Goal: Task Accomplishment & Management: Complete application form

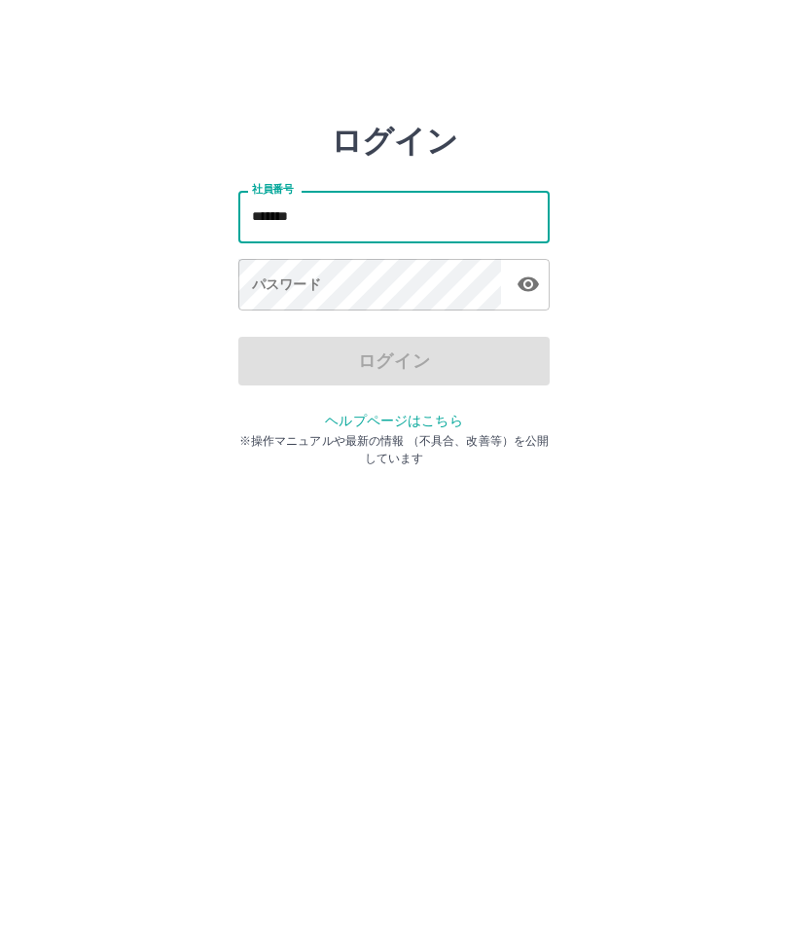
type input "*******"
click at [319, 277] on div "パスワード パスワード" at bounding box center [393, 286] width 311 height 55
click at [281, 277] on div "パスワード パスワード" at bounding box center [393, 286] width 311 height 55
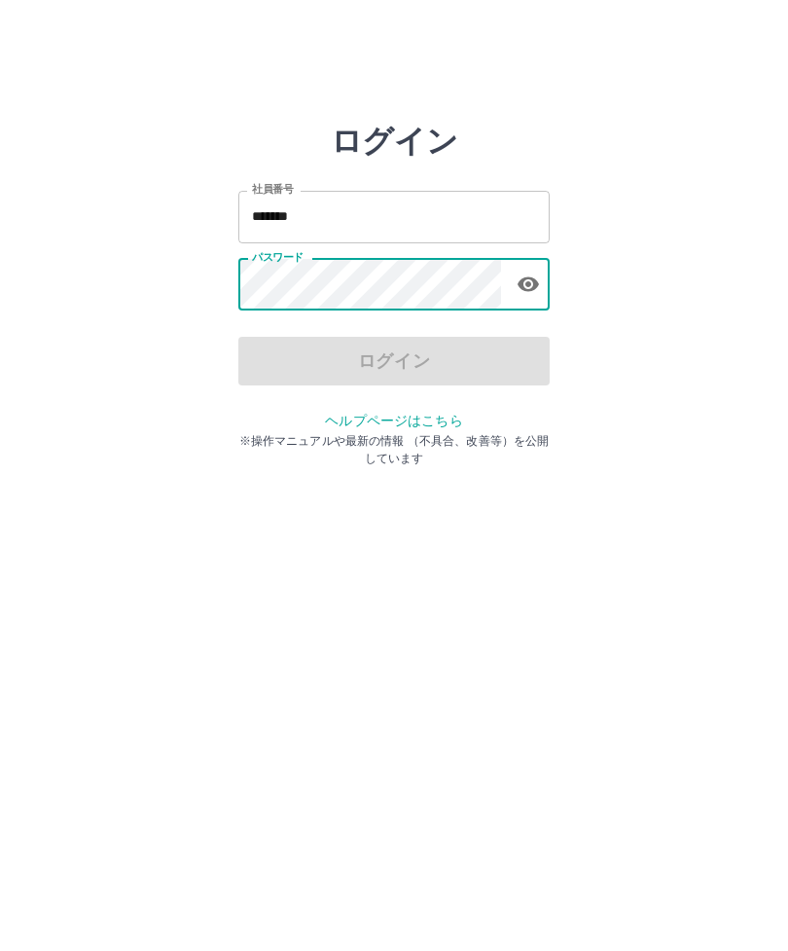
click at [530, 282] on icon "button" at bounding box center [528, 284] width 21 height 15
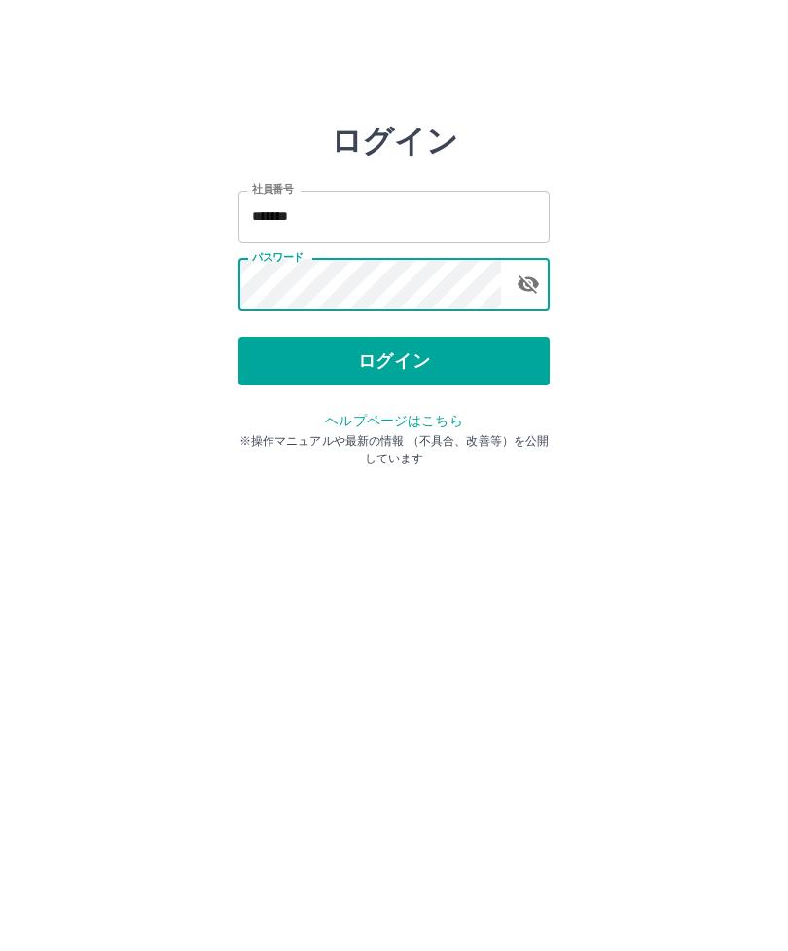
click at [405, 364] on button "ログイン" at bounding box center [393, 361] width 311 height 49
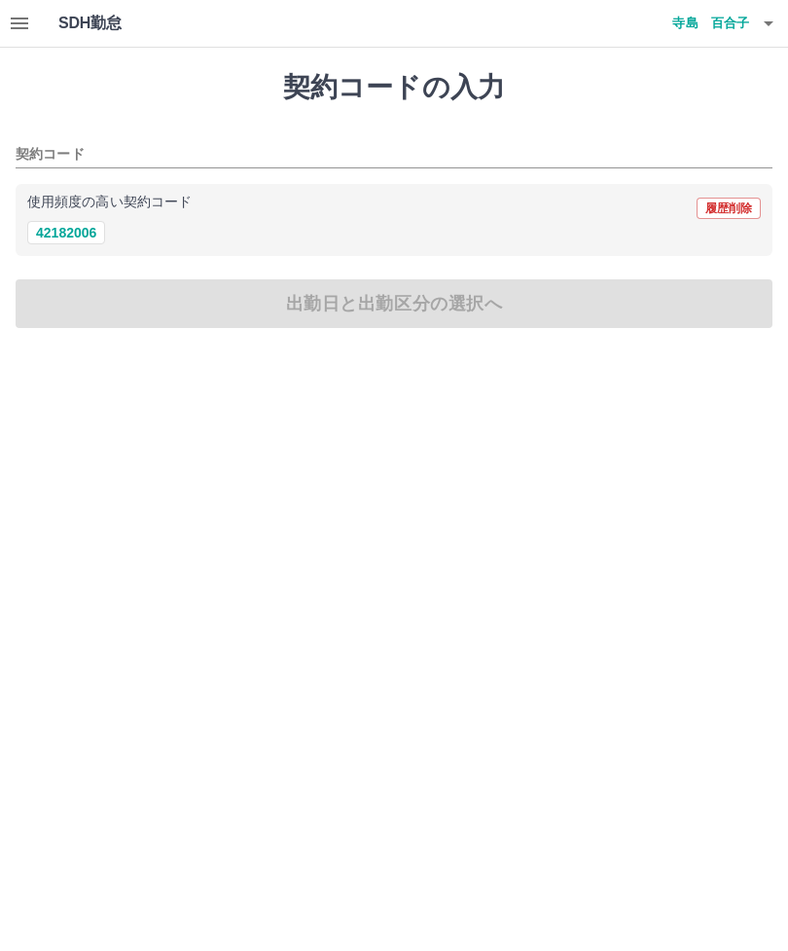
click at [58, 156] on input "契約コード" at bounding box center [380, 155] width 728 height 24
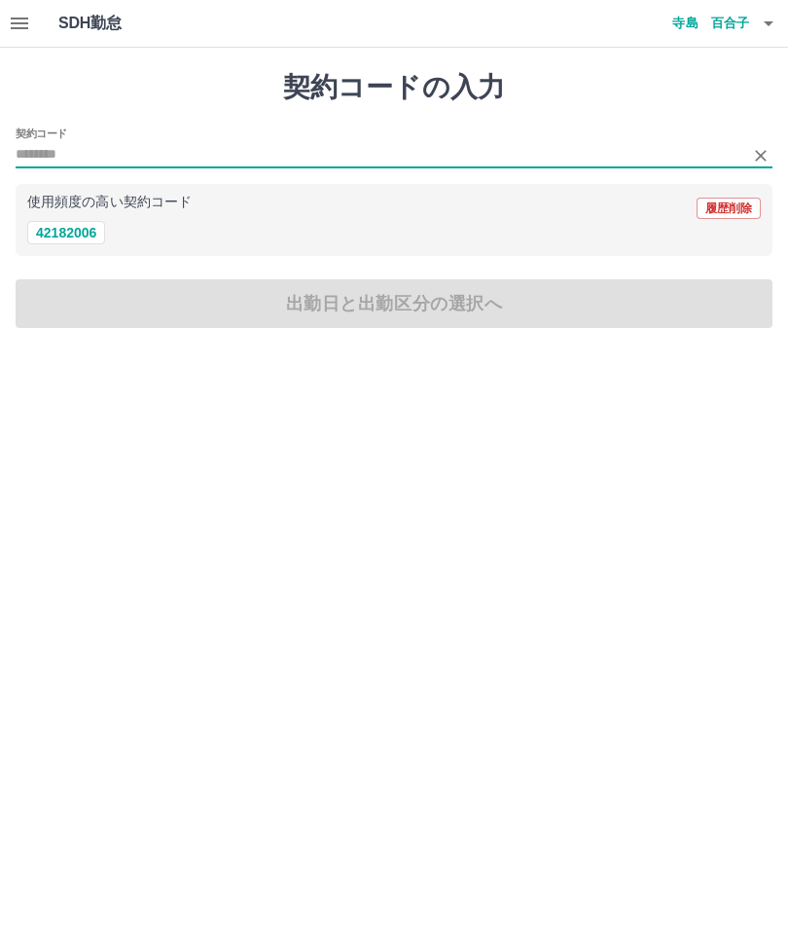
click at [71, 229] on button "42182006" at bounding box center [66, 232] width 78 height 23
type input "********"
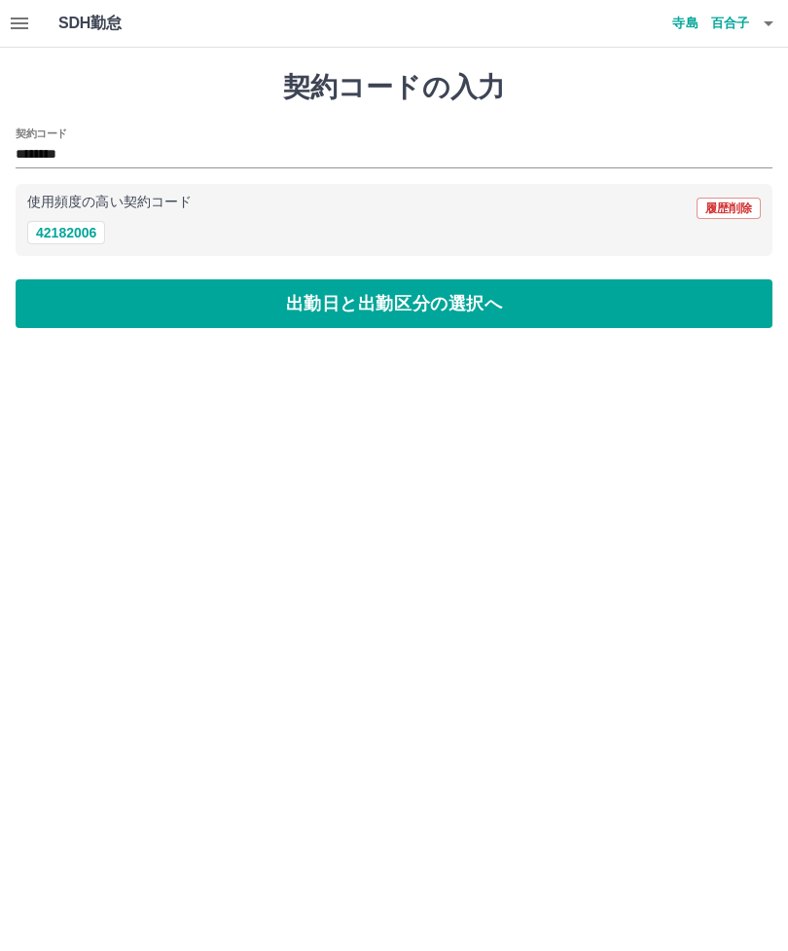
click at [32, 13] on button "button" at bounding box center [19, 23] width 39 height 47
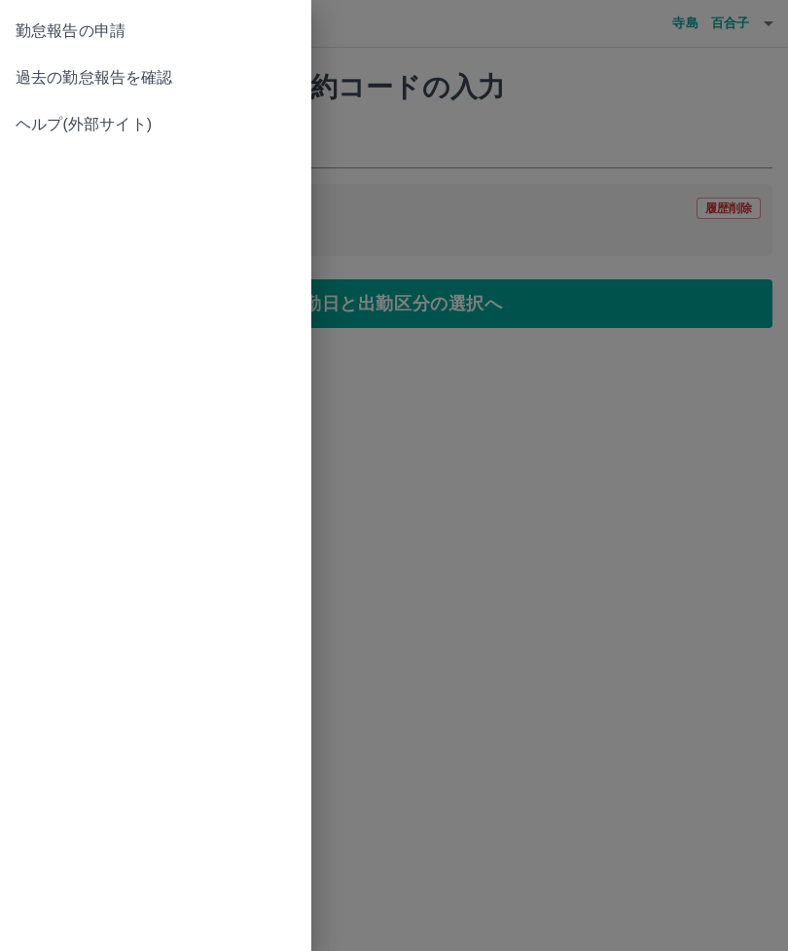
click at [161, 75] on span "過去の勤怠報告を確認" at bounding box center [156, 77] width 280 height 23
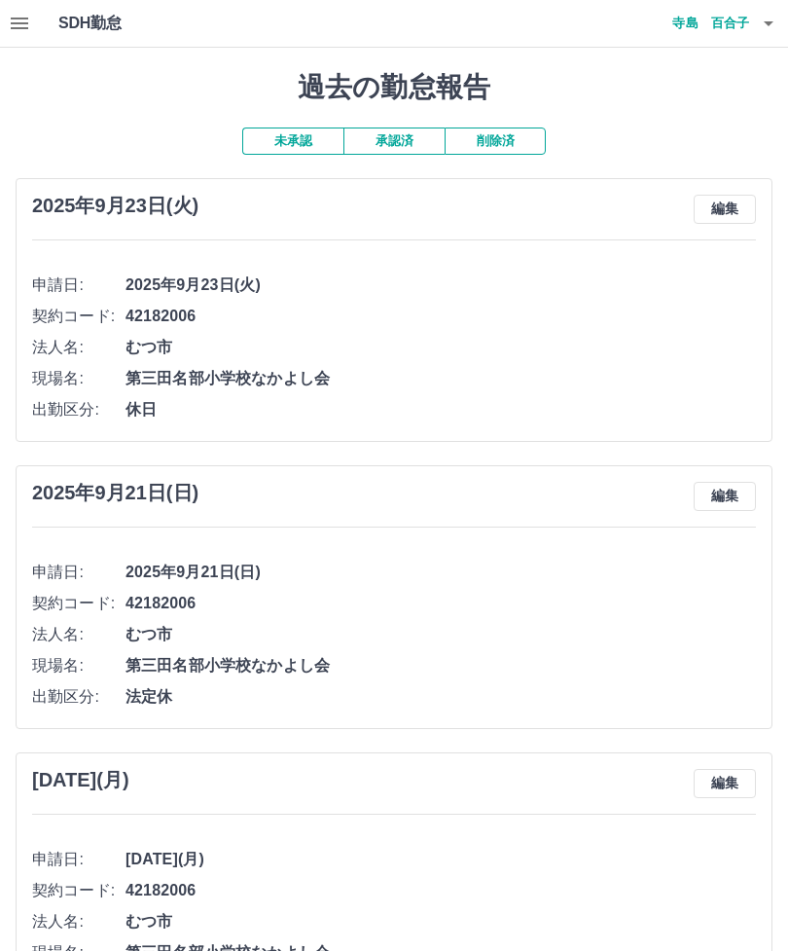
click at [407, 141] on button "承認済" at bounding box center [394, 140] width 101 height 27
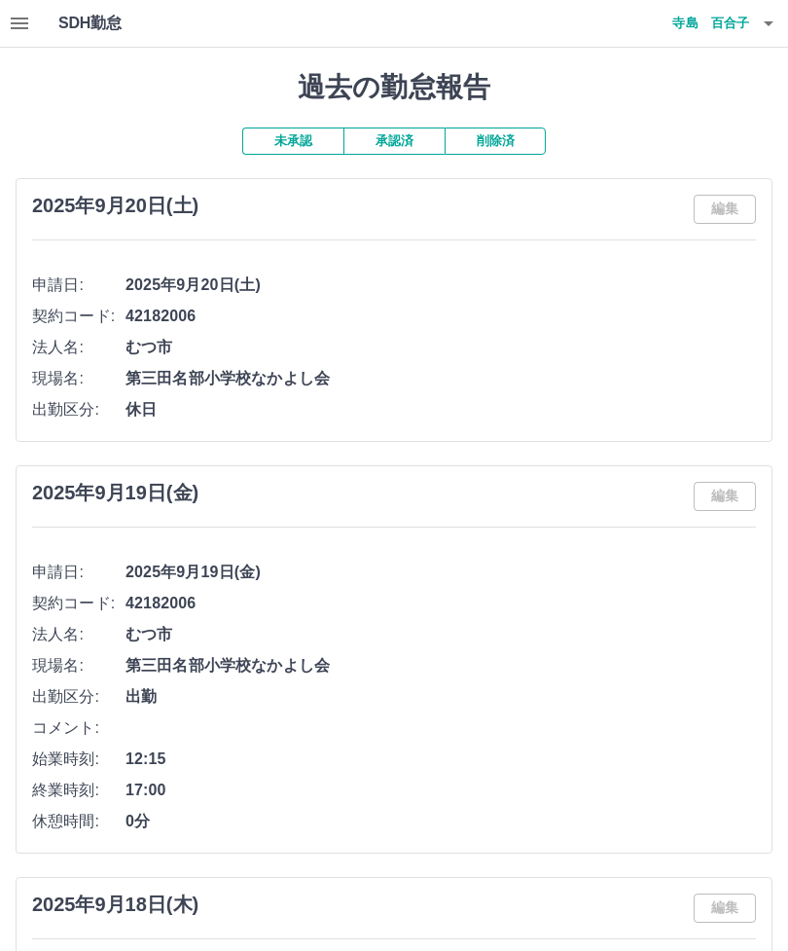
click at [298, 129] on button "未承認" at bounding box center [292, 140] width 101 height 27
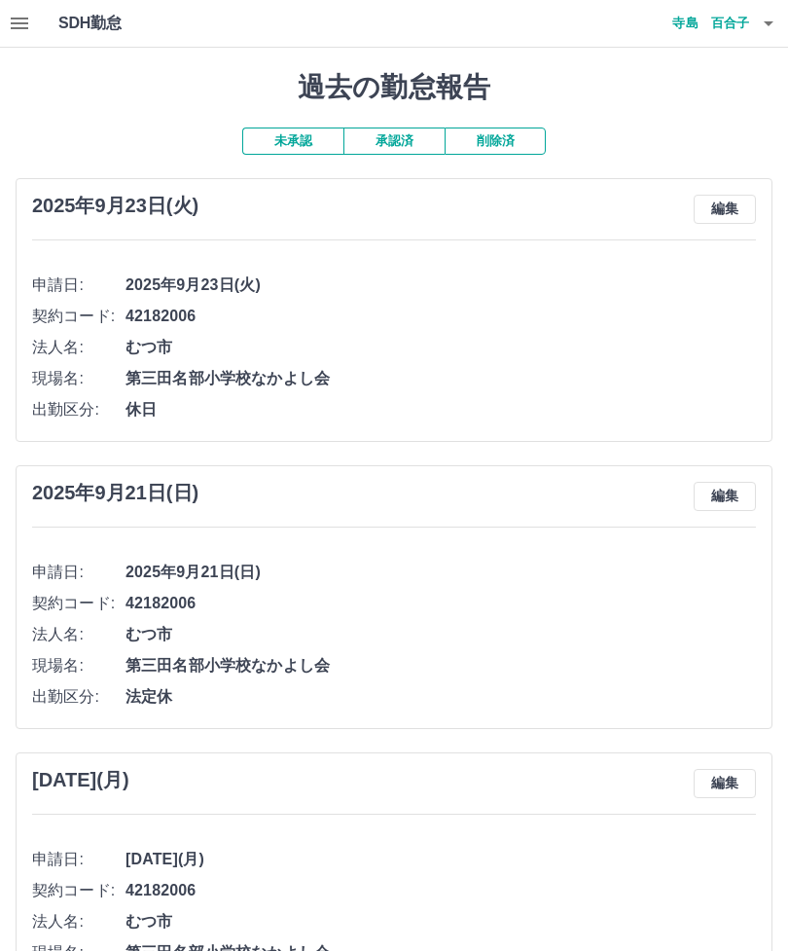
click at [414, 134] on button "承認済" at bounding box center [394, 140] width 101 height 27
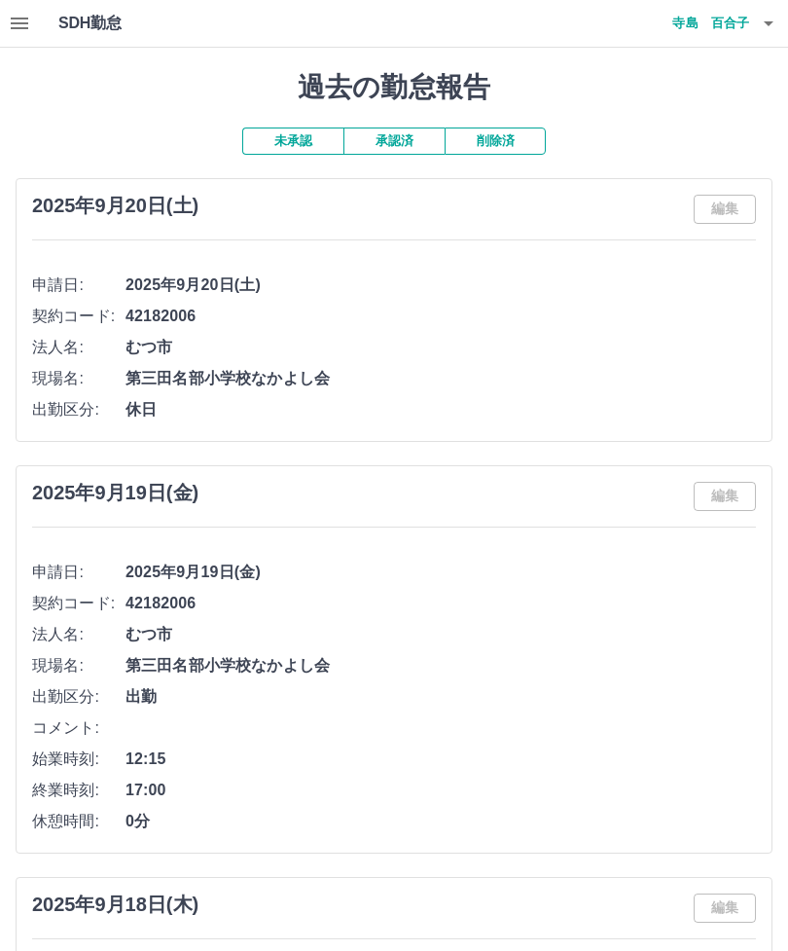
click at [283, 146] on button "未承認" at bounding box center [292, 140] width 101 height 27
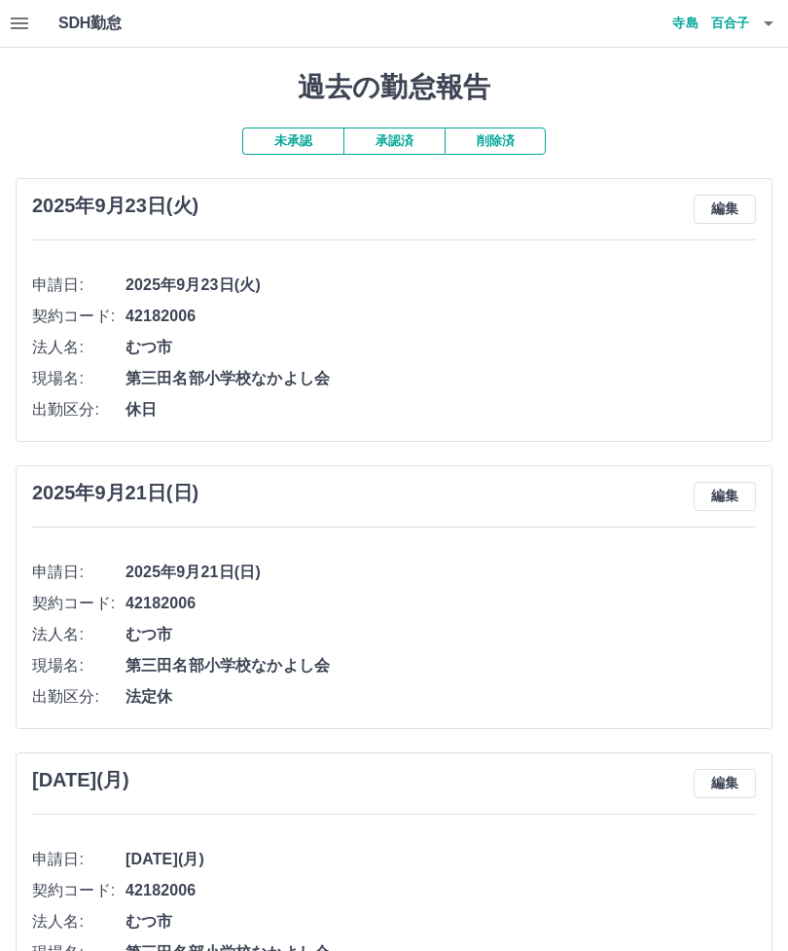
click at [402, 133] on button "承認済" at bounding box center [394, 140] width 101 height 27
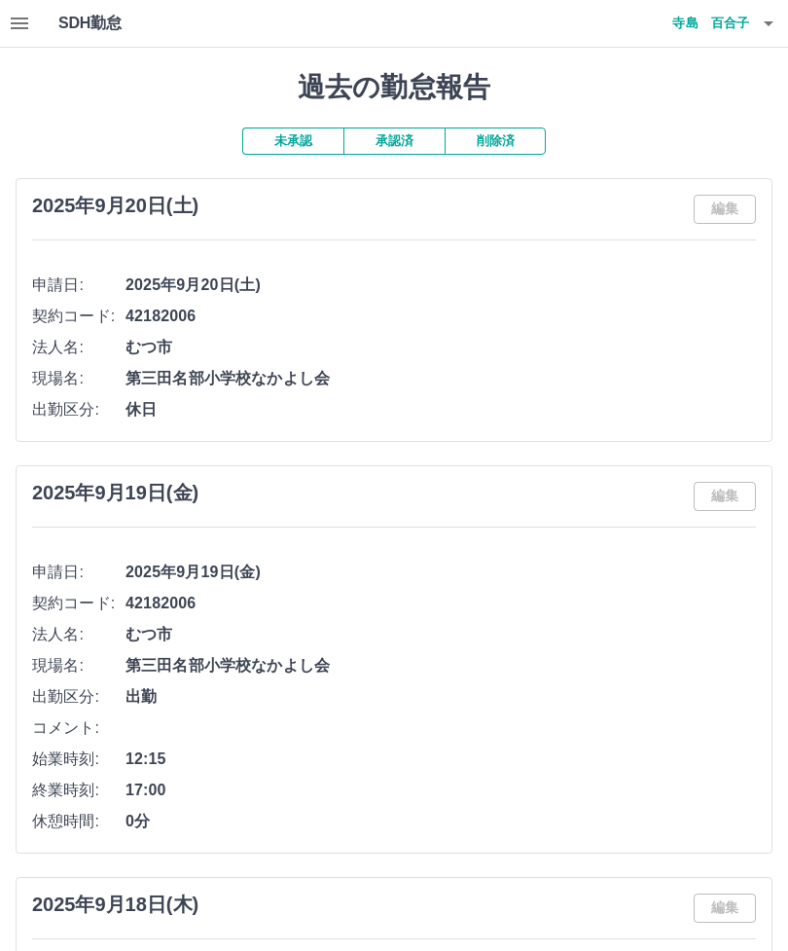
click at [401, 143] on button "承認済" at bounding box center [394, 140] width 101 height 27
click at [290, 134] on button "未承認" at bounding box center [292, 140] width 101 height 27
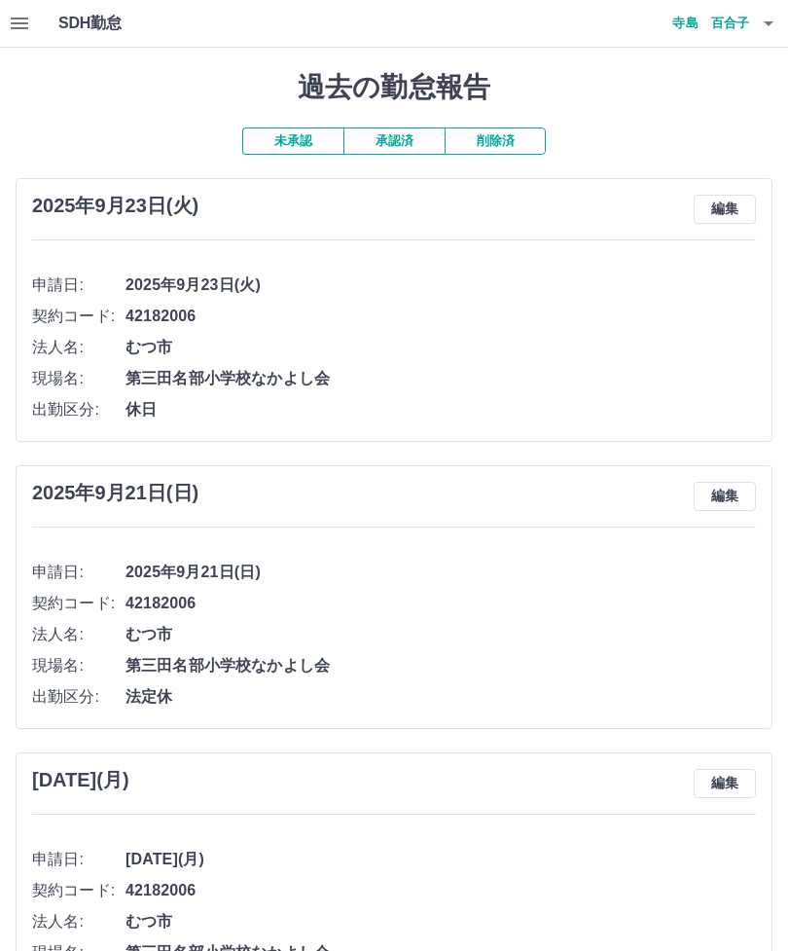
click at [402, 135] on button "承認済" at bounding box center [394, 140] width 101 height 27
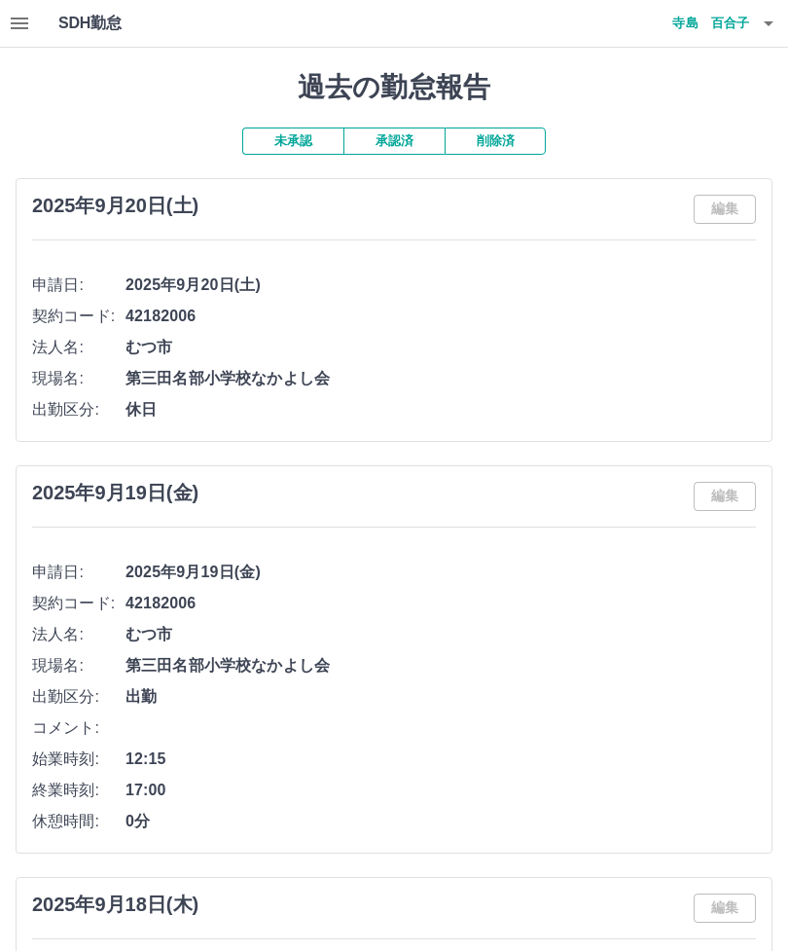
click at [286, 134] on button "未承認" at bounding box center [292, 140] width 101 height 27
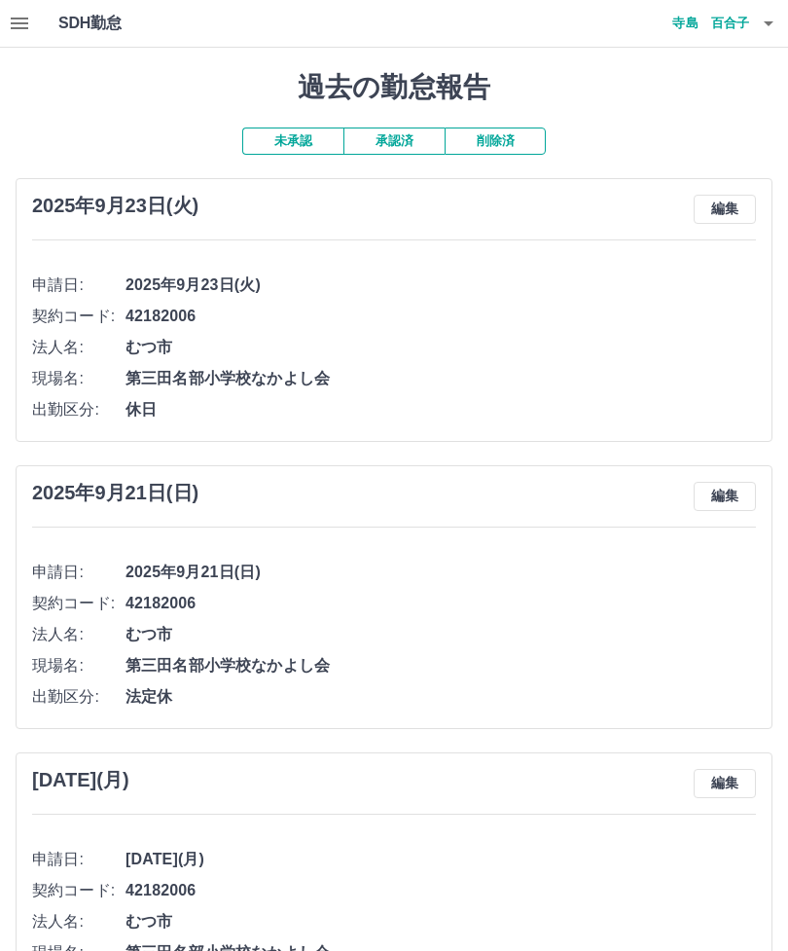
click at [31, 17] on button "button" at bounding box center [19, 23] width 39 height 47
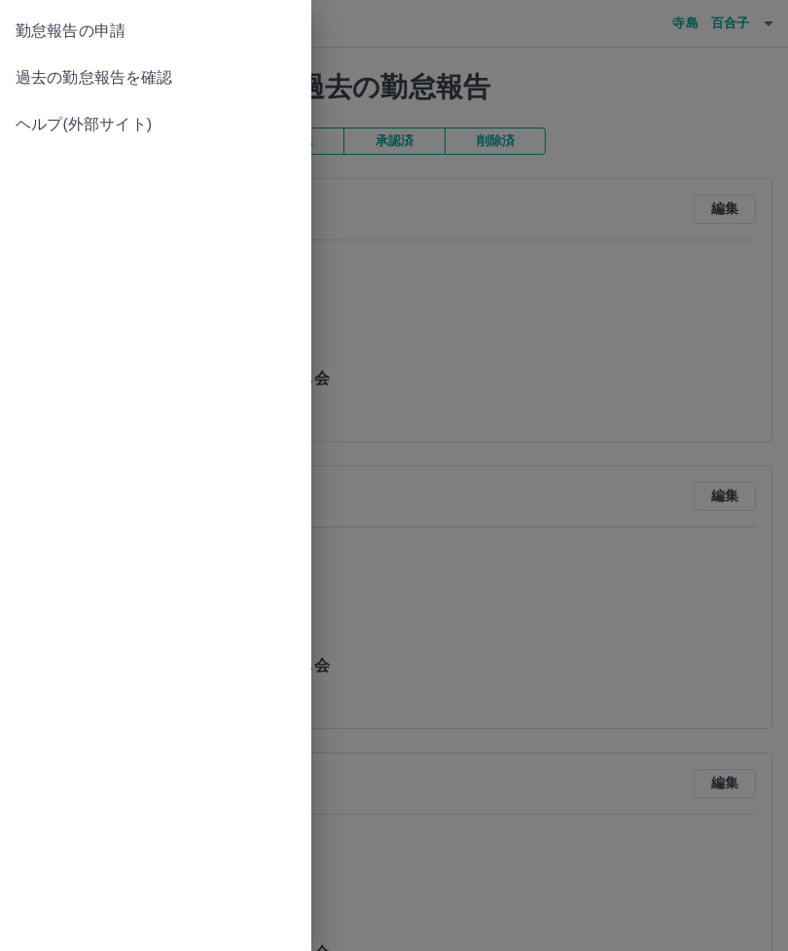
click at [104, 22] on span "勤怠報告の申請" at bounding box center [156, 30] width 280 height 23
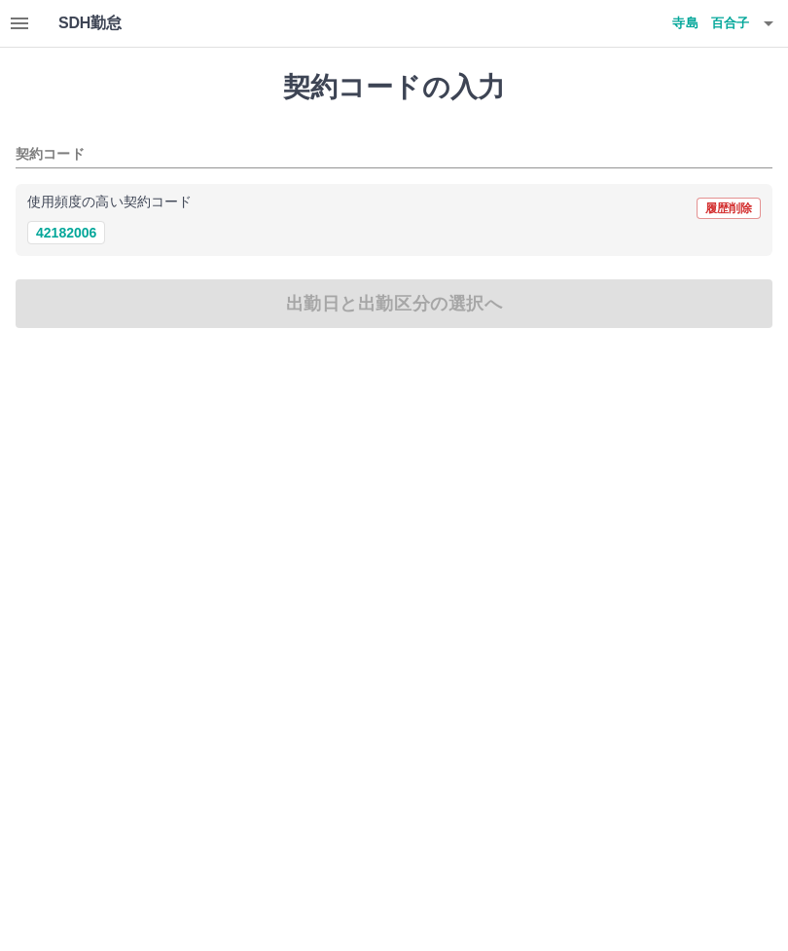
click at [71, 230] on button "42182006" at bounding box center [66, 232] width 78 height 23
type input "********"
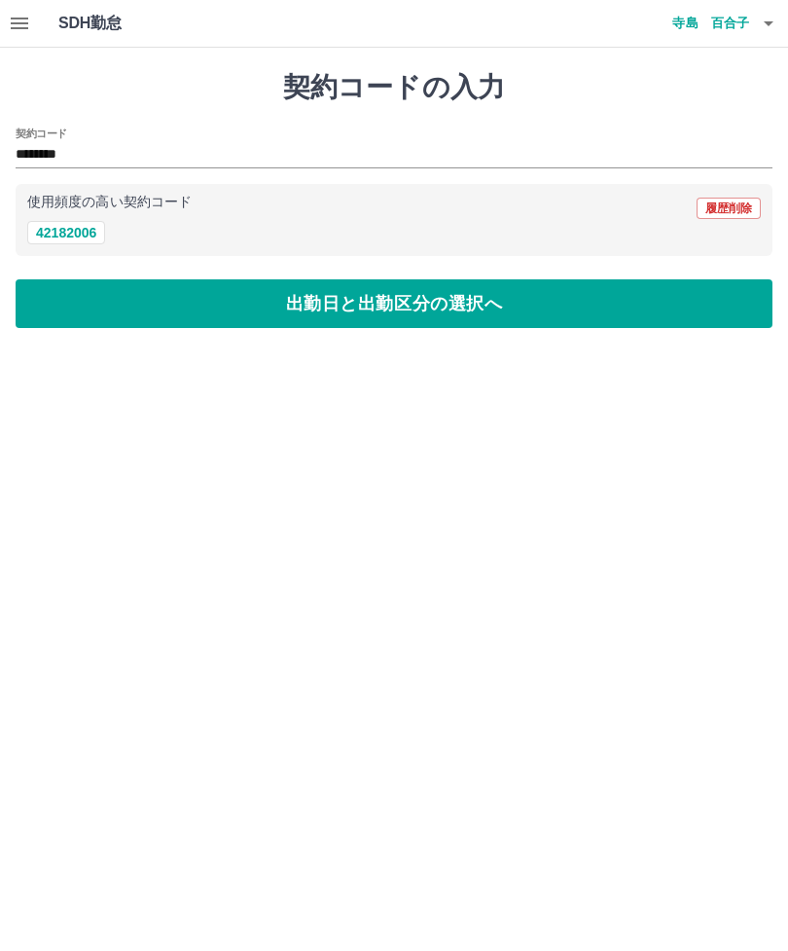
click at [337, 318] on button "出勤日と出勤区分の選択へ" at bounding box center [394, 303] width 757 height 49
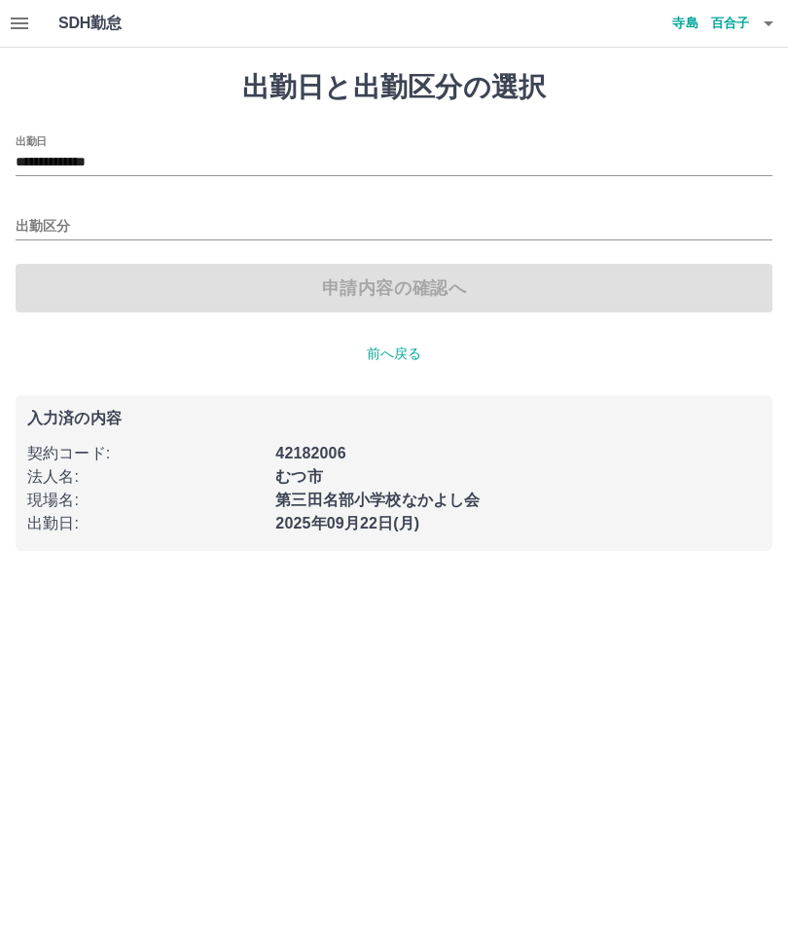
click at [52, 221] on input "出勤区分" at bounding box center [394, 227] width 757 height 24
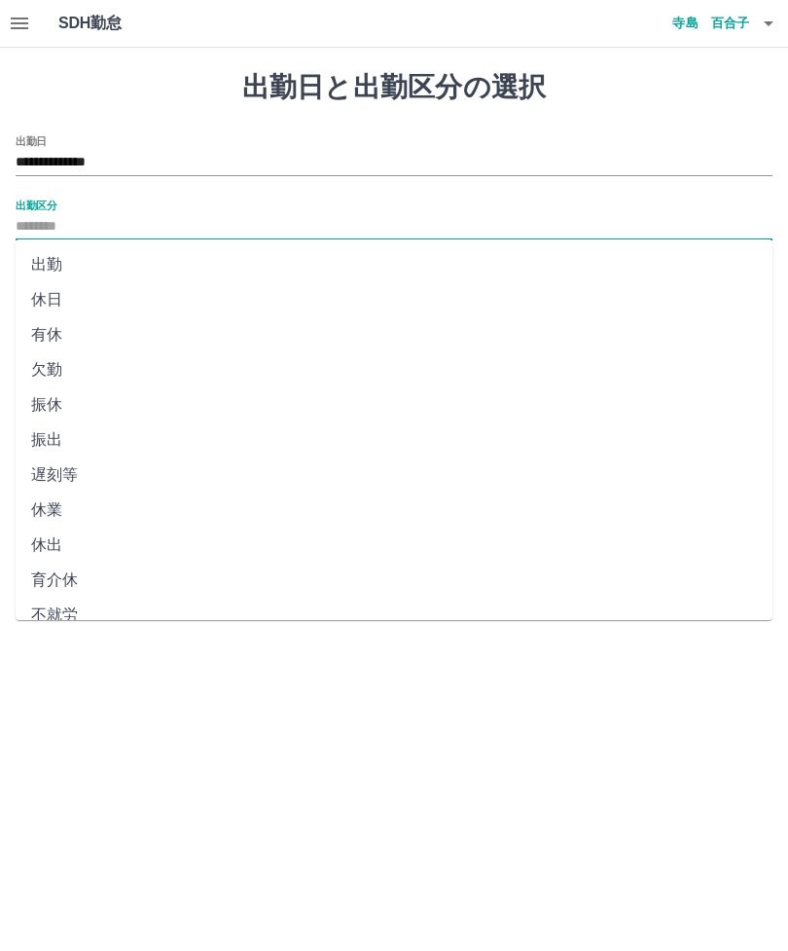
click at [55, 255] on li "出勤" at bounding box center [394, 264] width 757 height 35
type input "**"
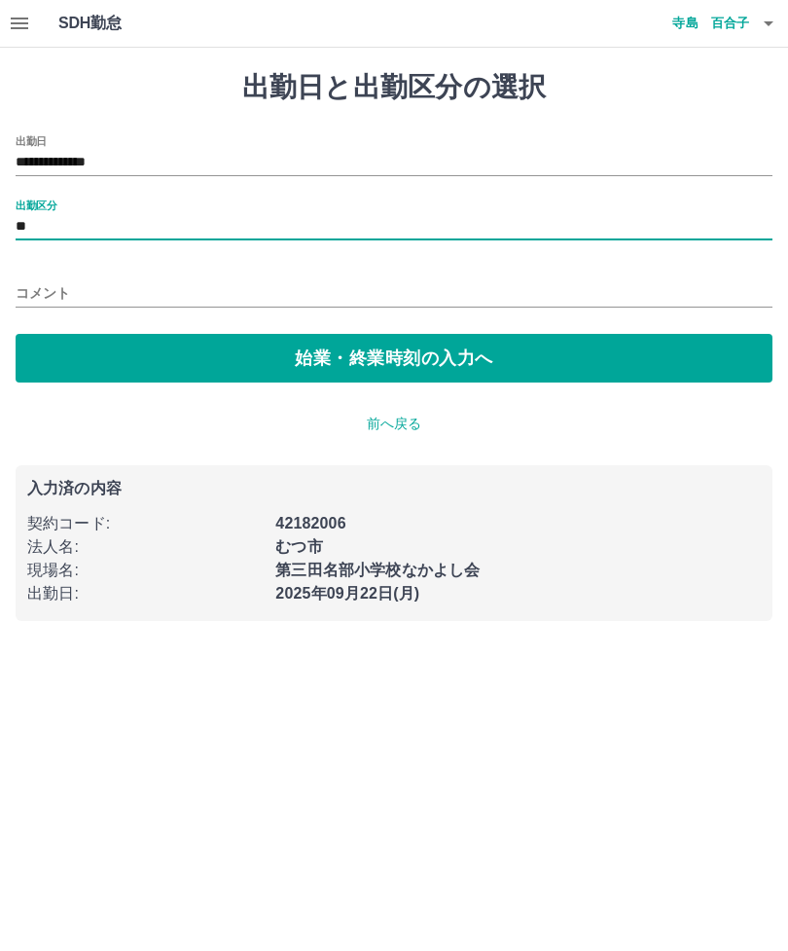
click at [404, 368] on button "始業・終業時刻の入力へ" at bounding box center [394, 358] width 757 height 49
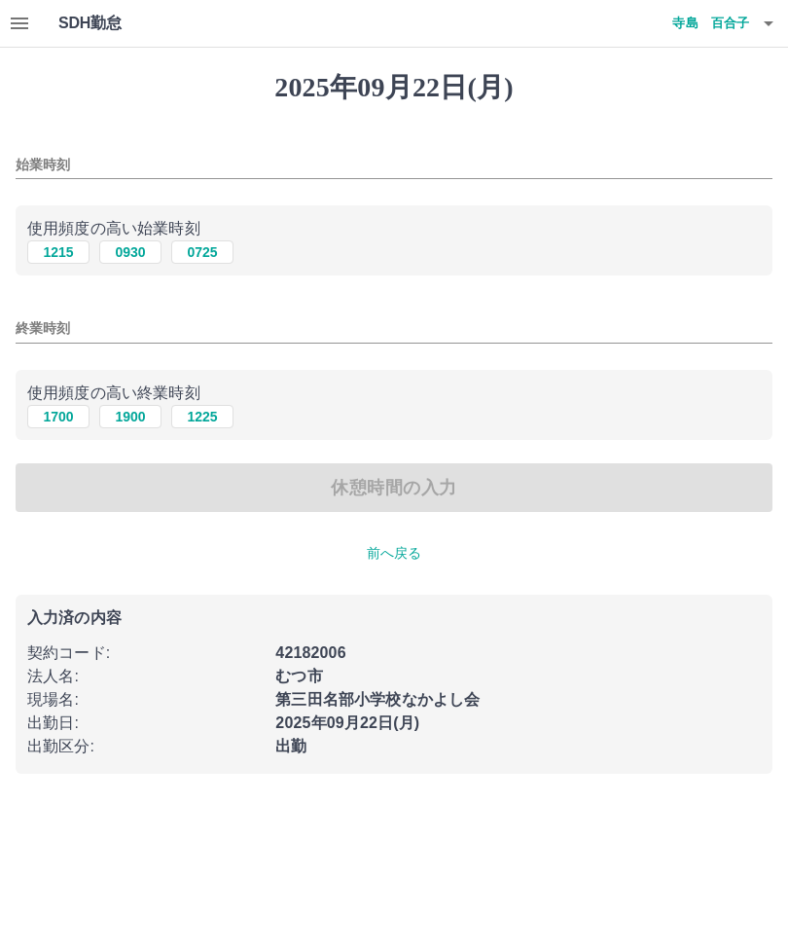
click at [59, 251] on button "1215" at bounding box center [58, 251] width 62 height 23
type input "****"
click at [57, 428] on button "1700" at bounding box center [58, 416] width 62 height 23
type input "****"
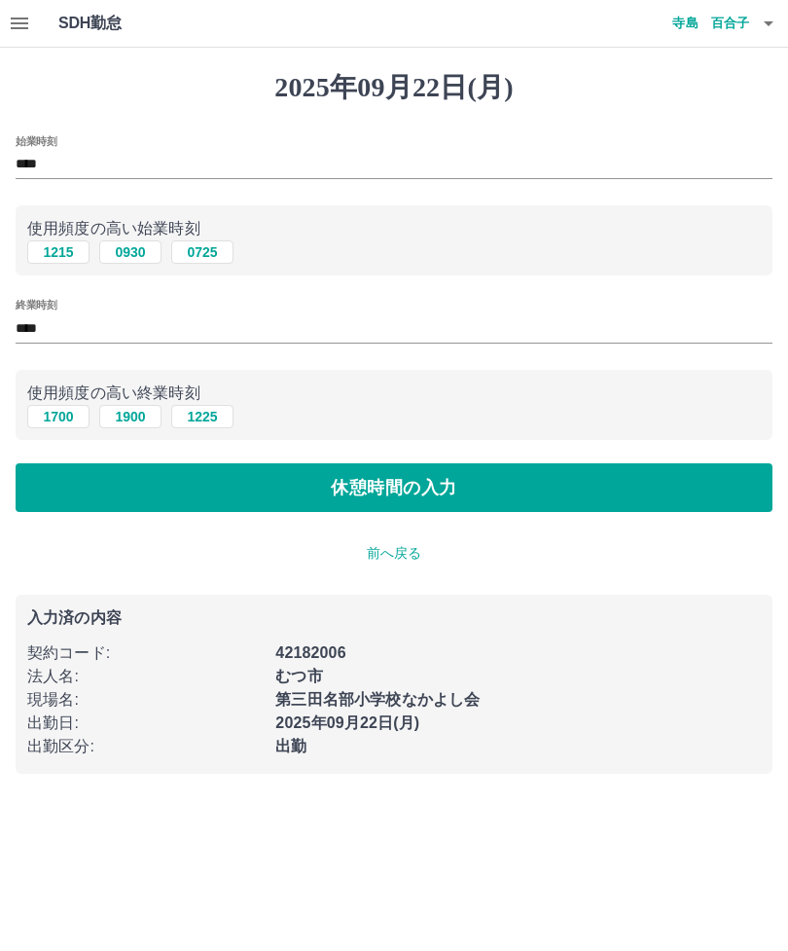
click at [384, 491] on button "休憩時間の入力" at bounding box center [394, 487] width 757 height 49
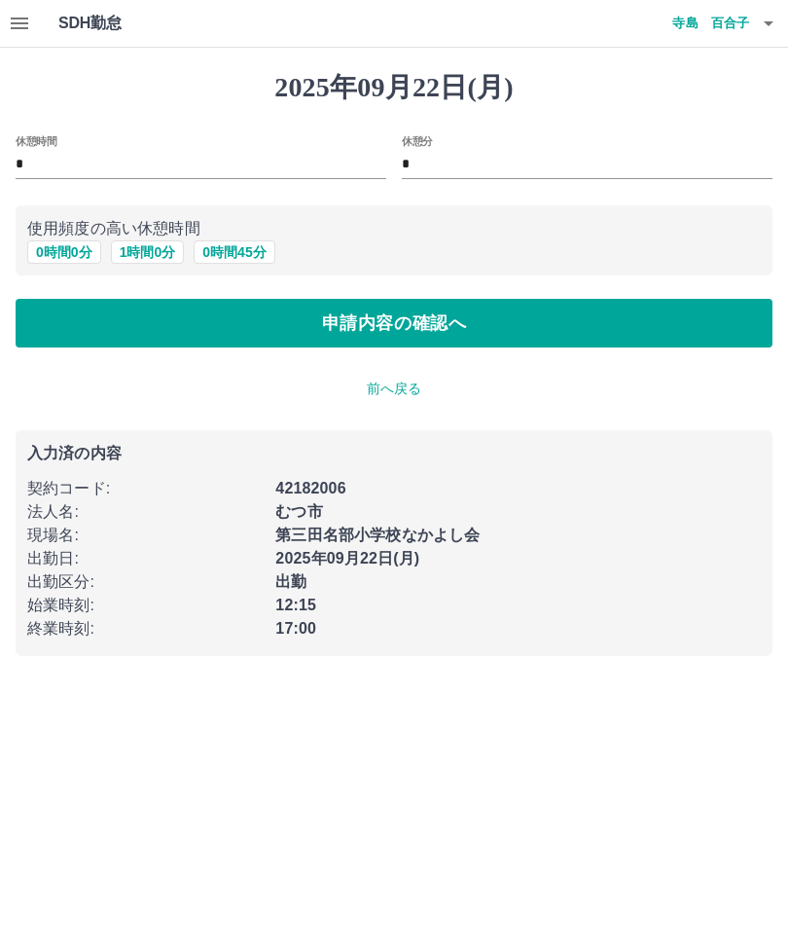
click at [450, 319] on button "申請内容の確認へ" at bounding box center [394, 323] width 757 height 49
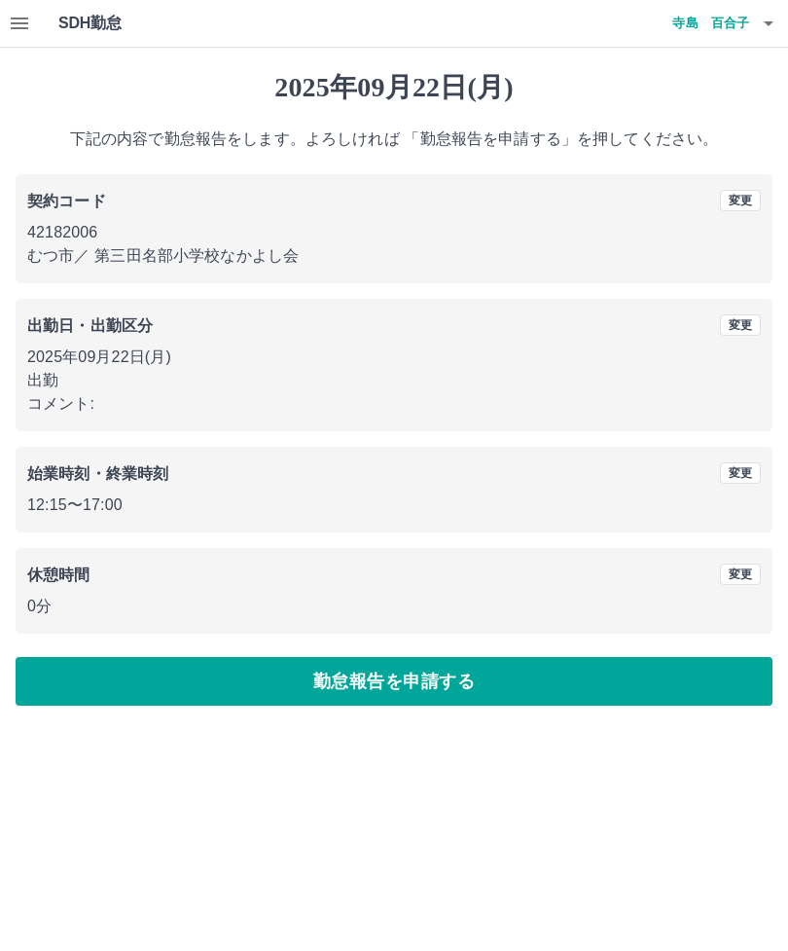
click at [461, 662] on button "勤怠報告を申請する" at bounding box center [394, 681] width 757 height 49
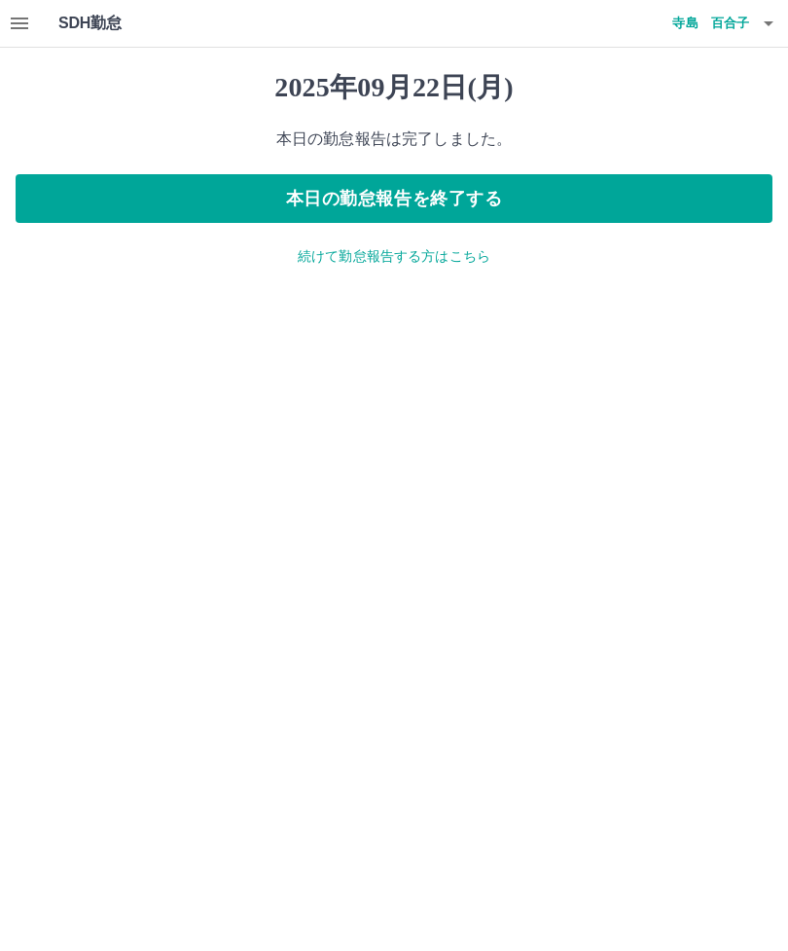
click at [35, 12] on button "button" at bounding box center [19, 23] width 39 height 47
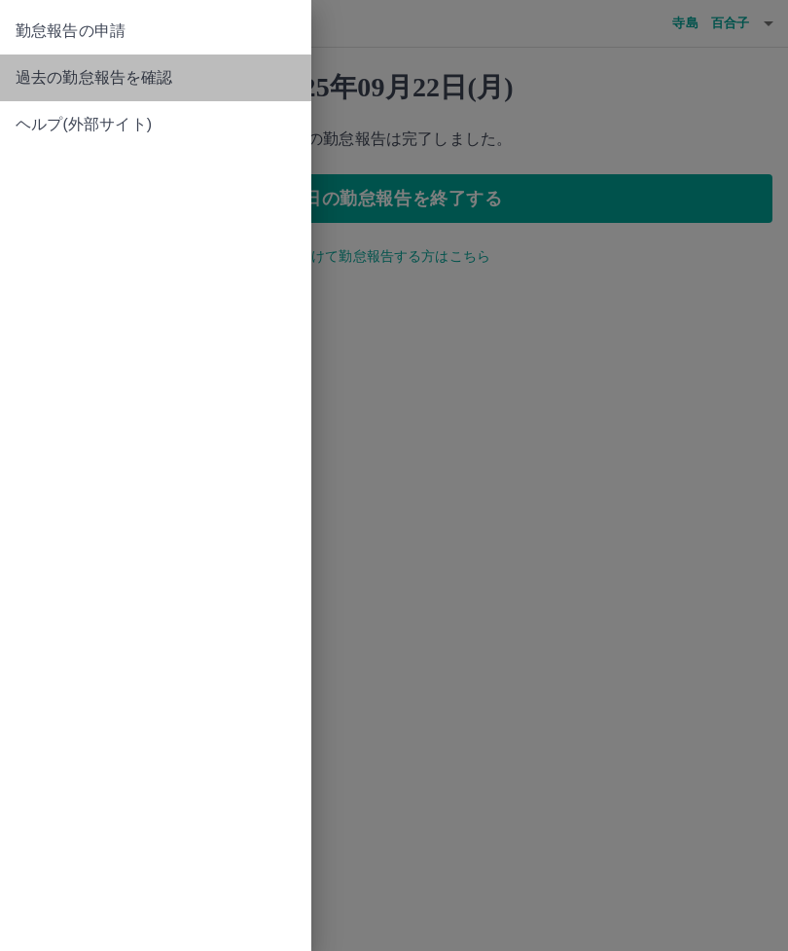
click at [164, 73] on span "過去の勤怠報告を確認" at bounding box center [156, 77] width 280 height 23
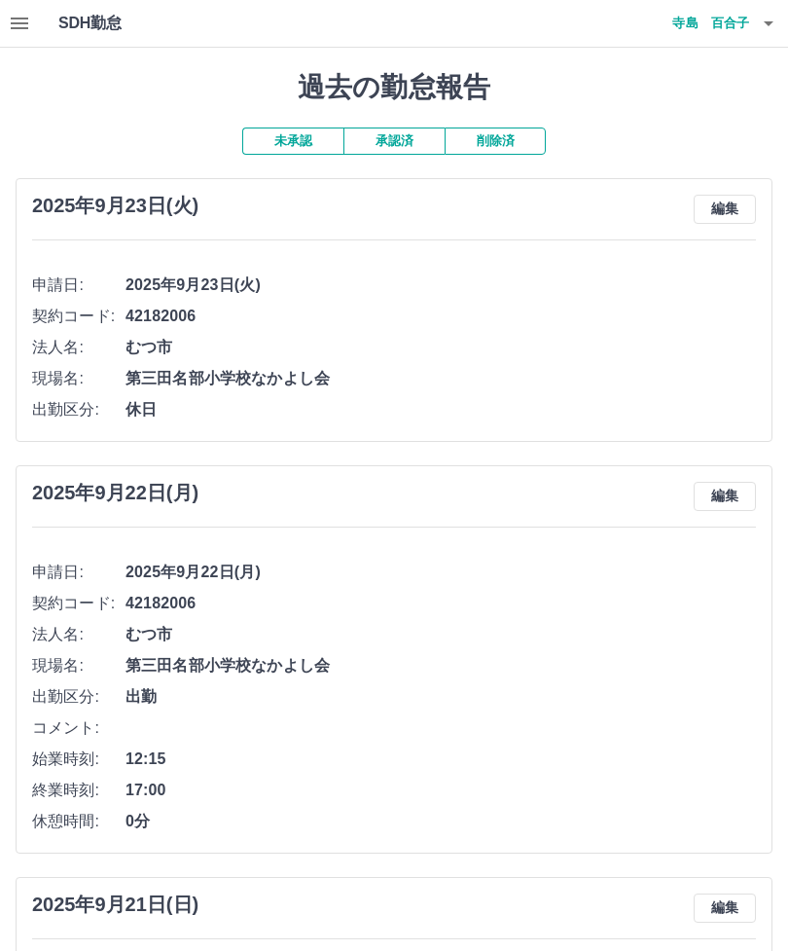
click at [293, 144] on button "未承認" at bounding box center [292, 140] width 101 height 27
click at [291, 141] on button "未承認" at bounding box center [292, 140] width 101 height 27
click at [405, 145] on button "承認済" at bounding box center [394, 140] width 101 height 27
click at [290, 135] on button "未承認" at bounding box center [292, 140] width 101 height 27
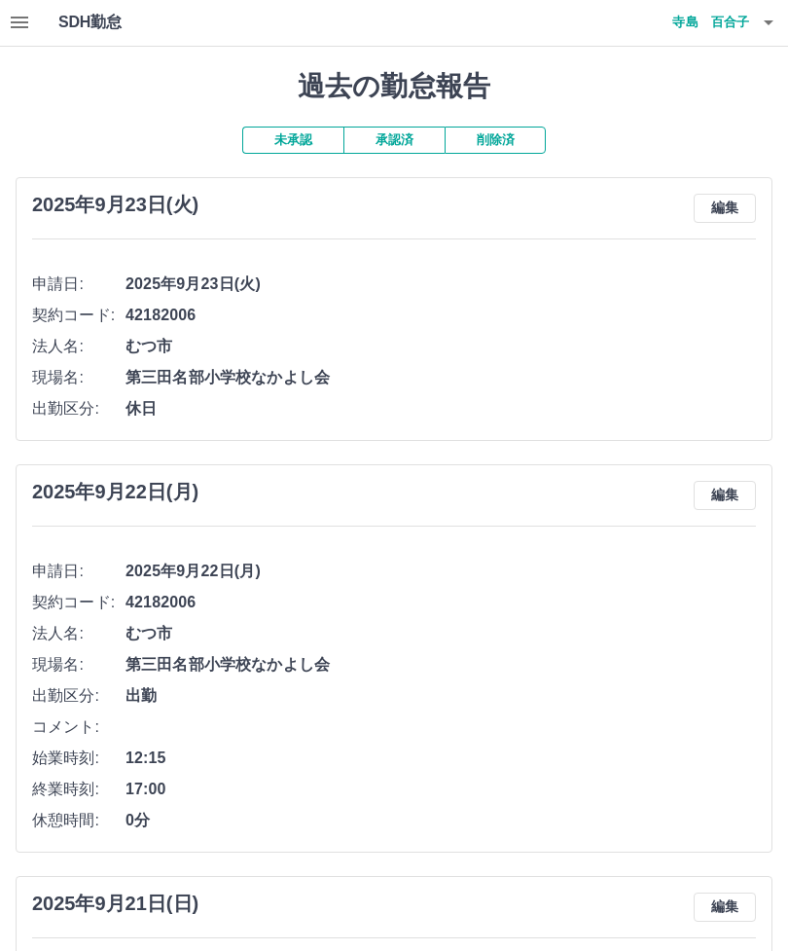
click at [774, 17] on icon "button" at bounding box center [768, 22] width 23 height 23
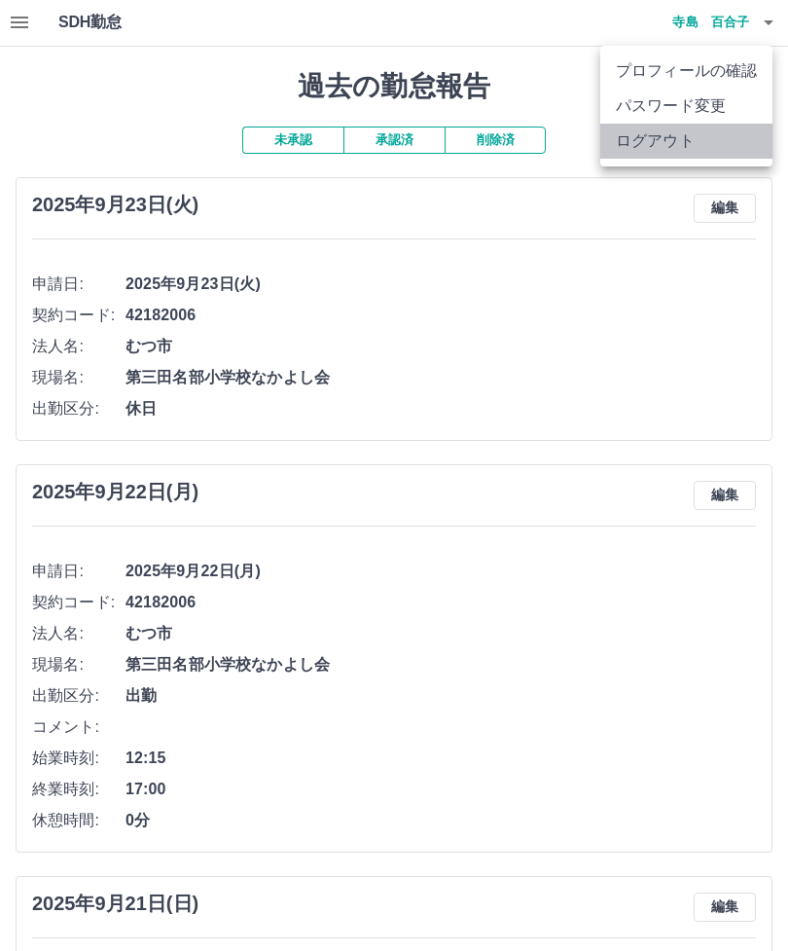
click at [672, 145] on li "ログアウト" at bounding box center [686, 141] width 172 height 35
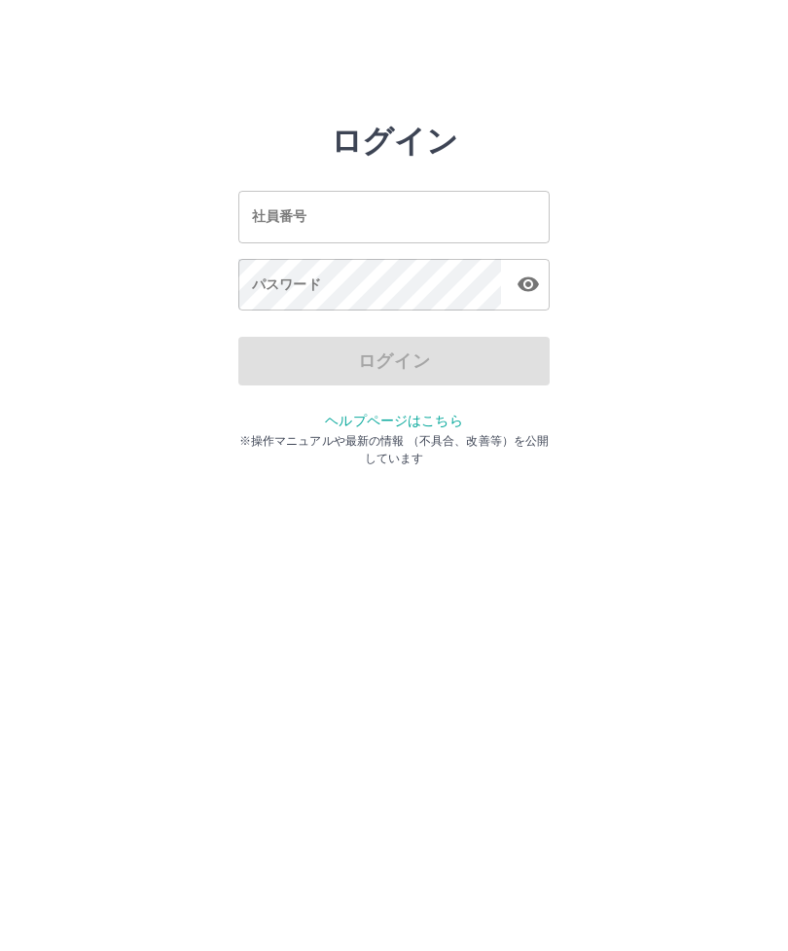
click at [305, 212] on div "社員番号 社員番号" at bounding box center [393, 217] width 311 height 52
click at [305, 277] on div "パスワード パスワード" at bounding box center [393, 286] width 311 height 55
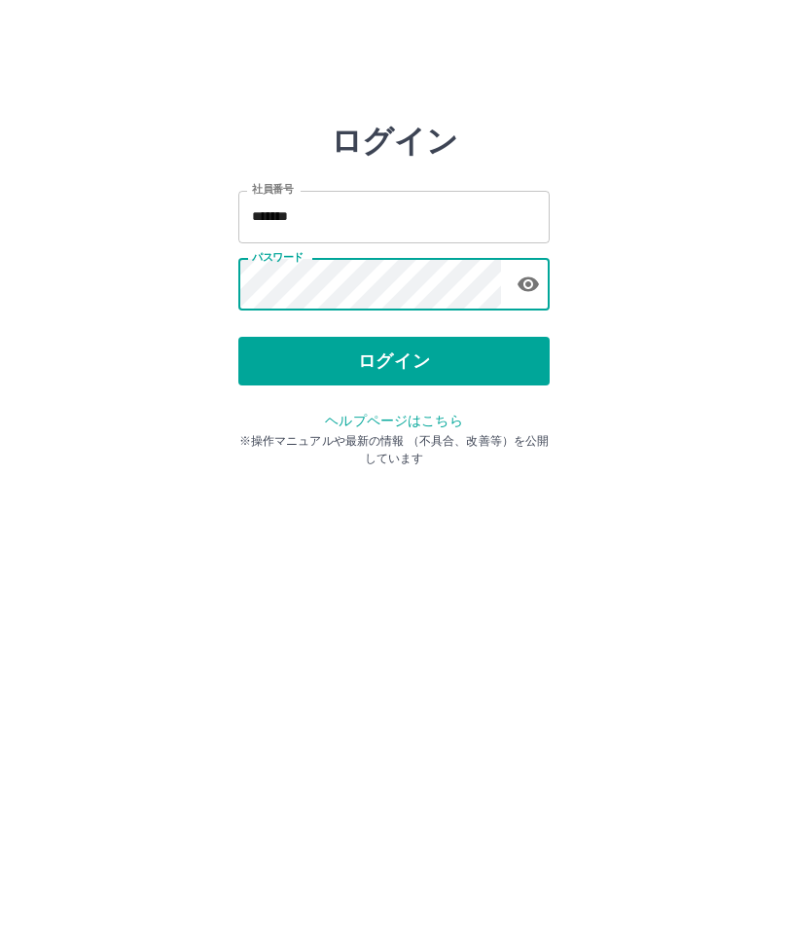
click at [465, 369] on button "ログイン" at bounding box center [393, 361] width 311 height 49
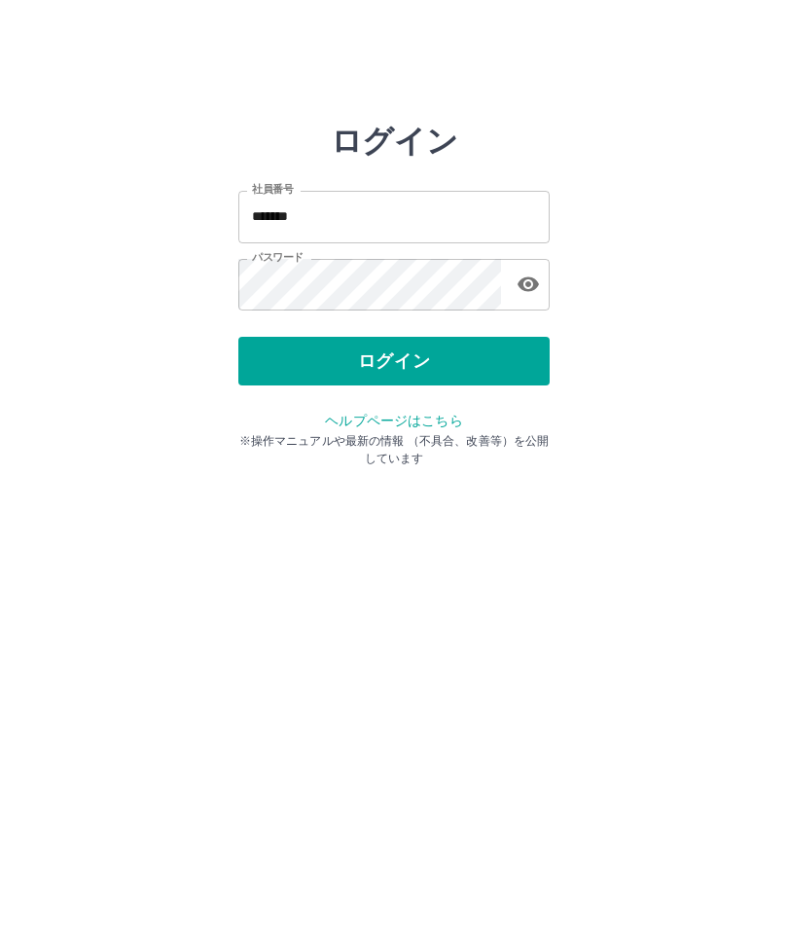
click at [462, 203] on input "*******" at bounding box center [393, 217] width 311 height 52
click at [509, 283] on button "button" at bounding box center [528, 284] width 39 height 39
click at [375, 236] on input "*******" at bounding box center [393, 217] width 311 height 52
type input "*"
type input "*******"
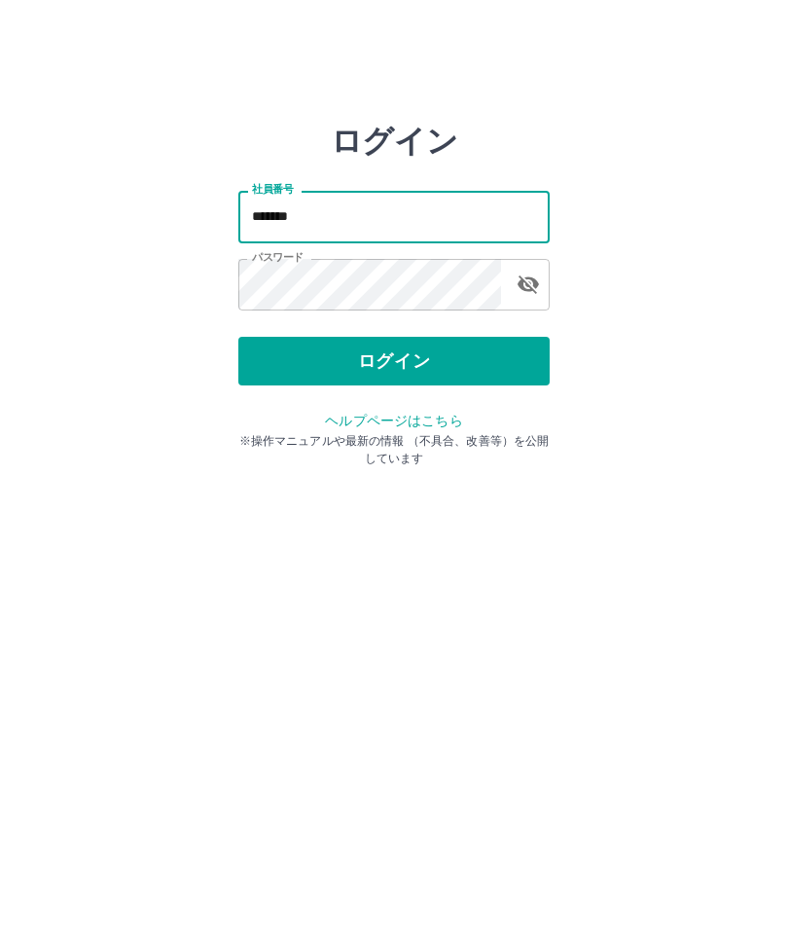
click at [415, 372] on button "ログイン" at bounding box center [393, 361] width 311 height 49
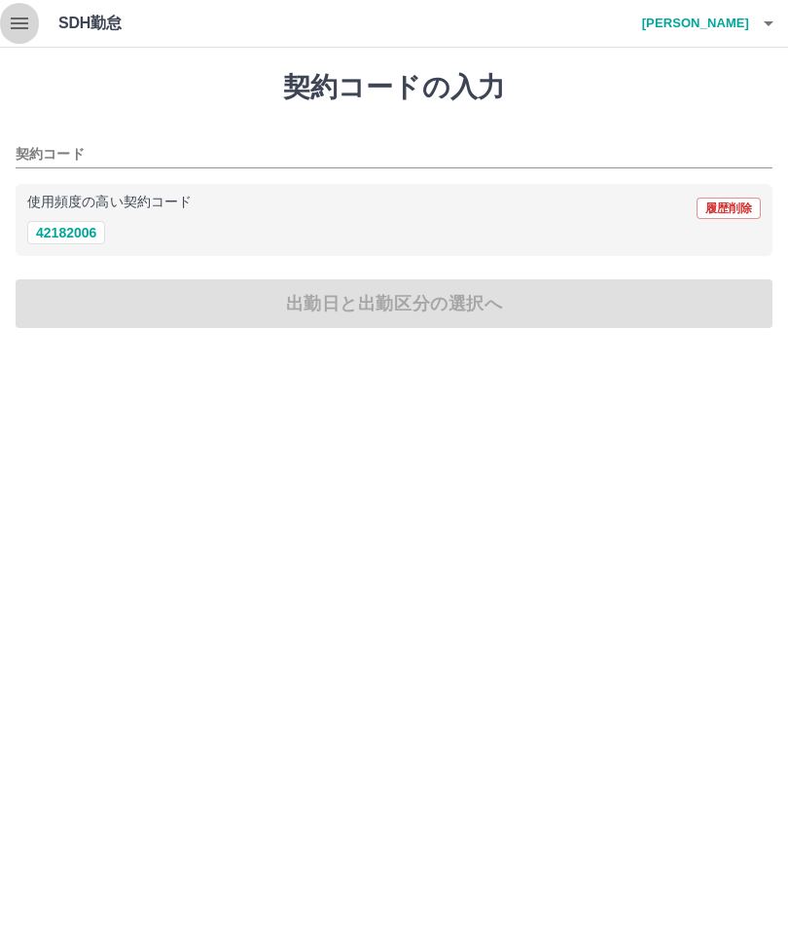
click at [36, 18] on button "button" at bounding box center [19, 23] width 39 height 47
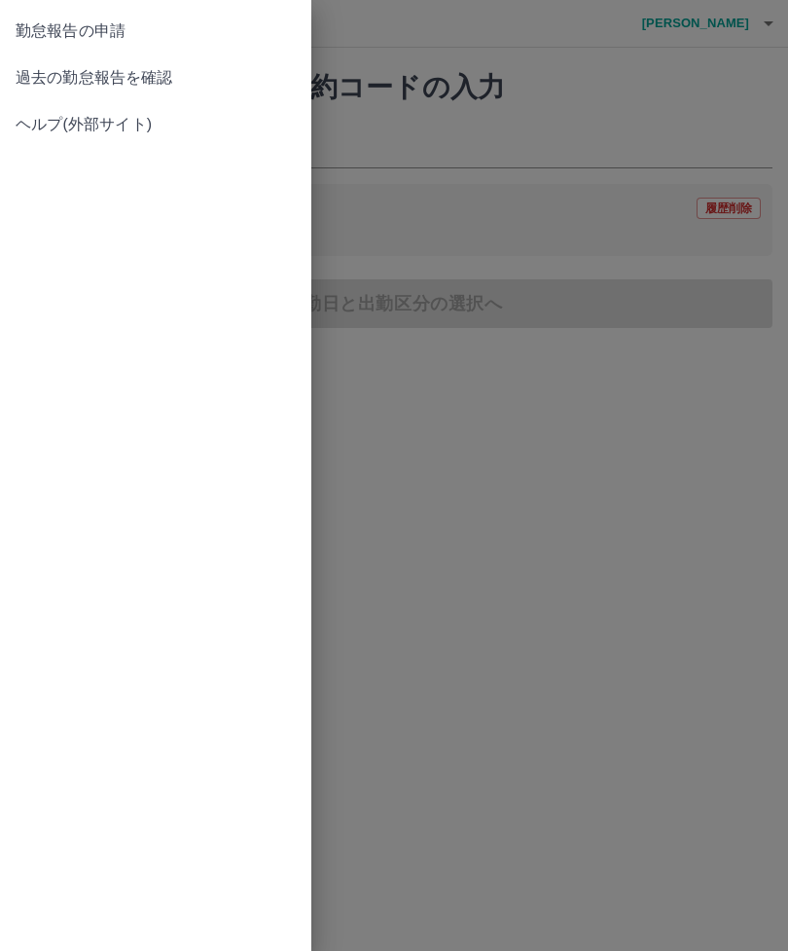
click at [172, 83] on span "過去の勤怠報告を確認" at bounding box center [156, 77] width 280 height 23
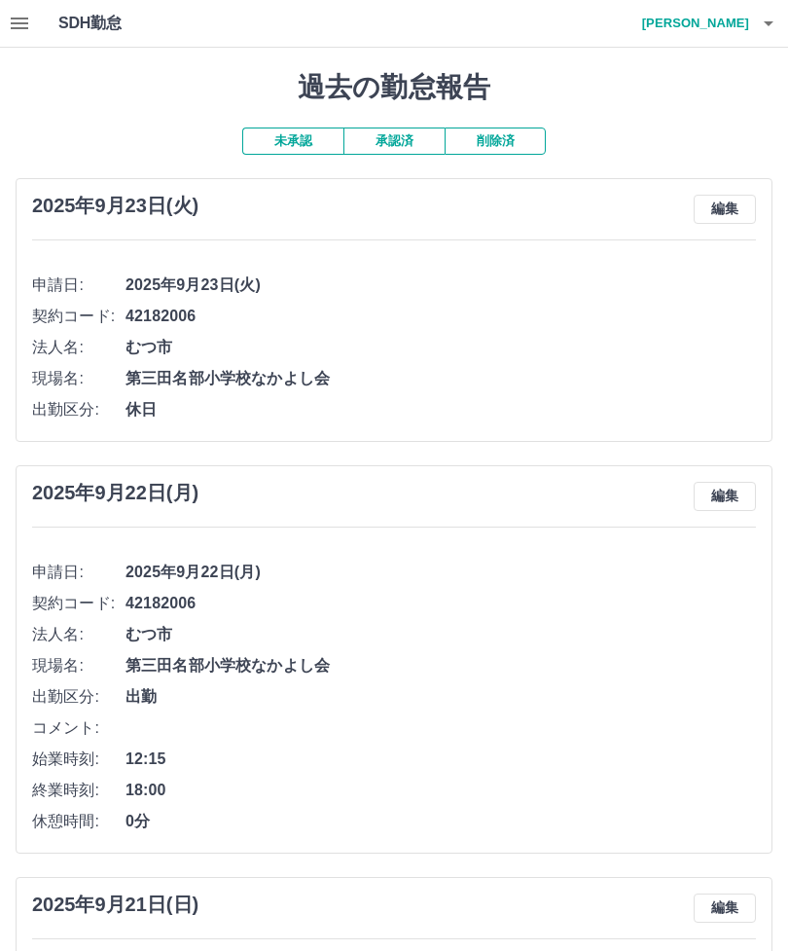
click at [418, 138] on button "承認済" at bounding box center [394, 140] width 101 height 27
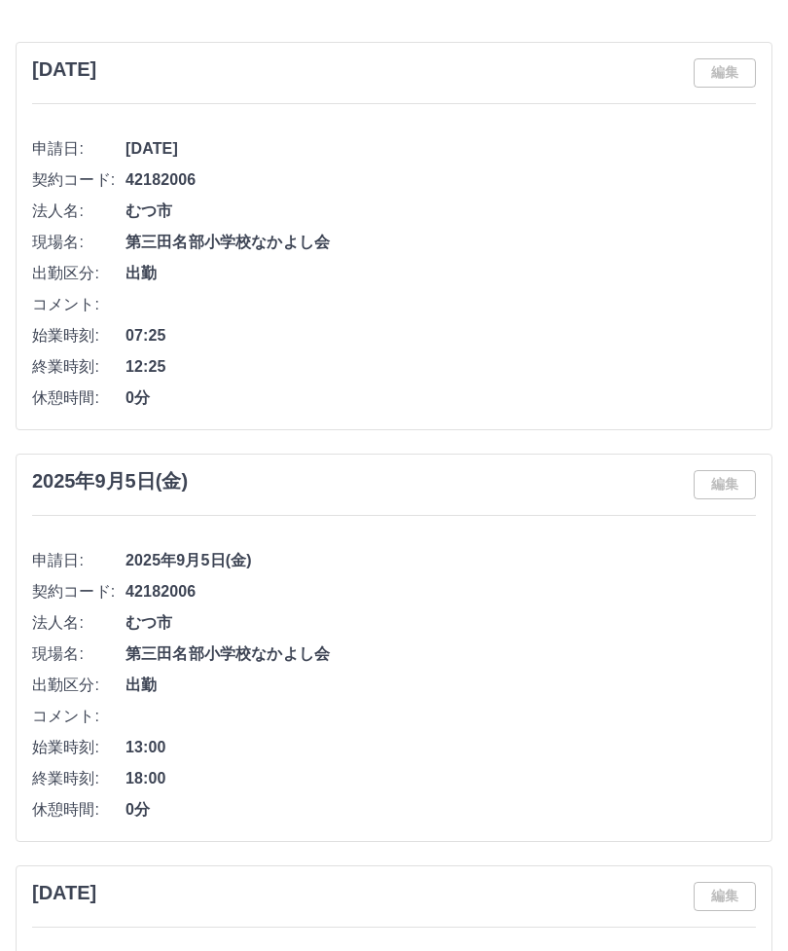
scroll to position [5525, 0]
click at [373, 154] on span "2025年9月6日(土)" at bounding box center [441, 149] width 631 height 23
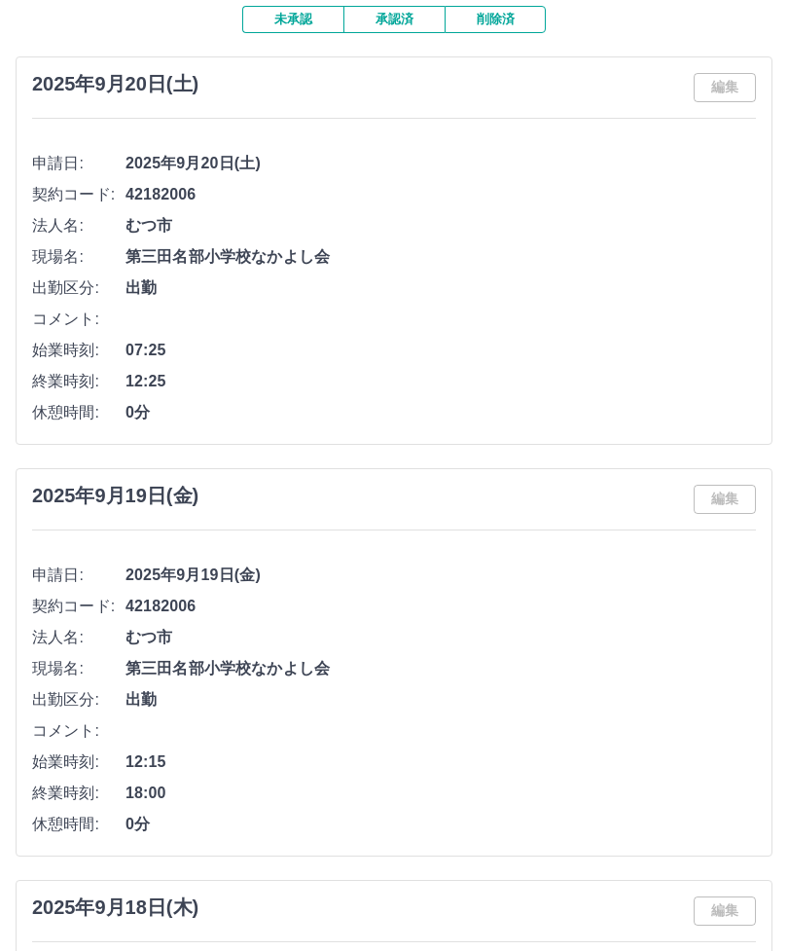
scroll to position [0, 0]
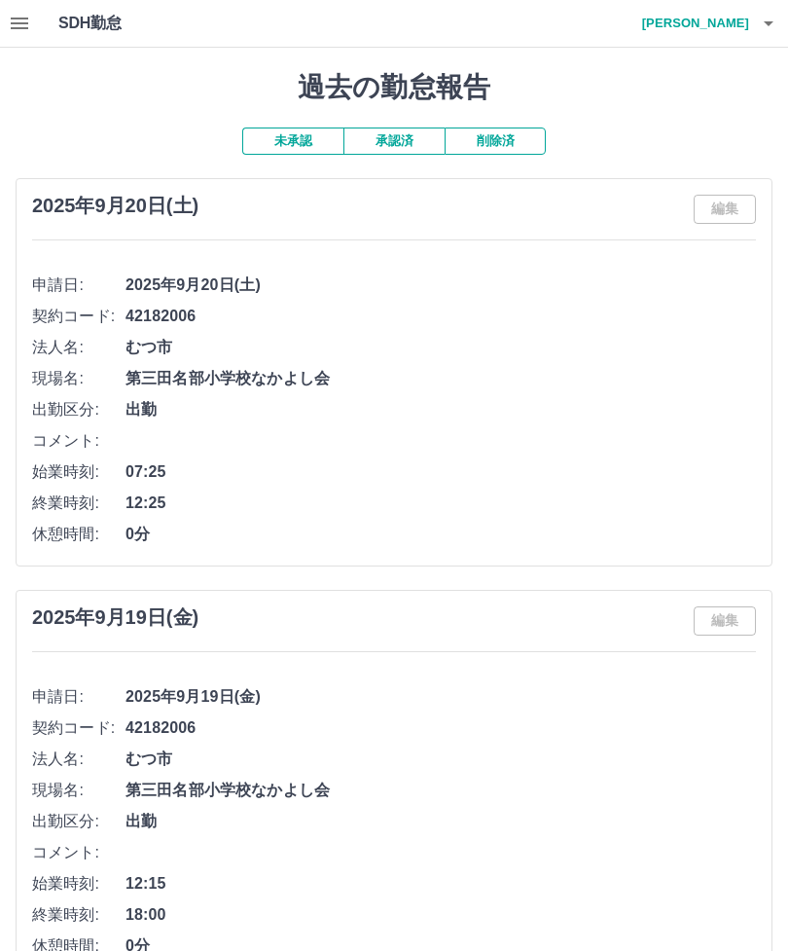
click at [734, 25] on h4 "甲地　智子" at bounding box center [691, 23] width 117 height 47
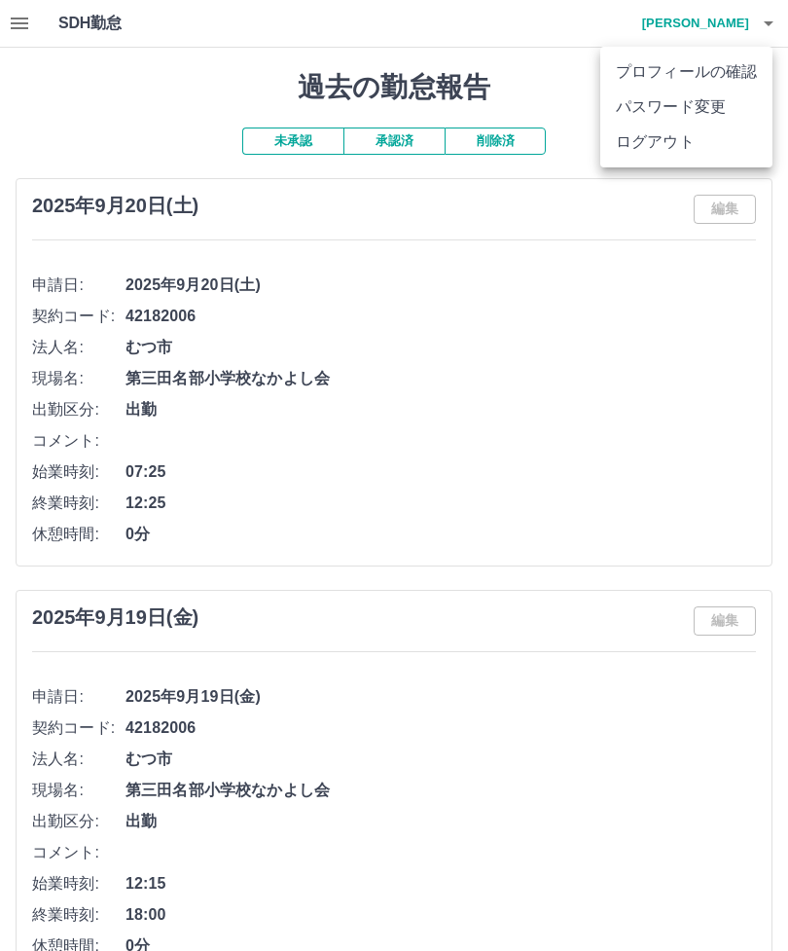
click at [693, 150] on li "ログアウト" at bounding box center [686, 142] width 172 height 35
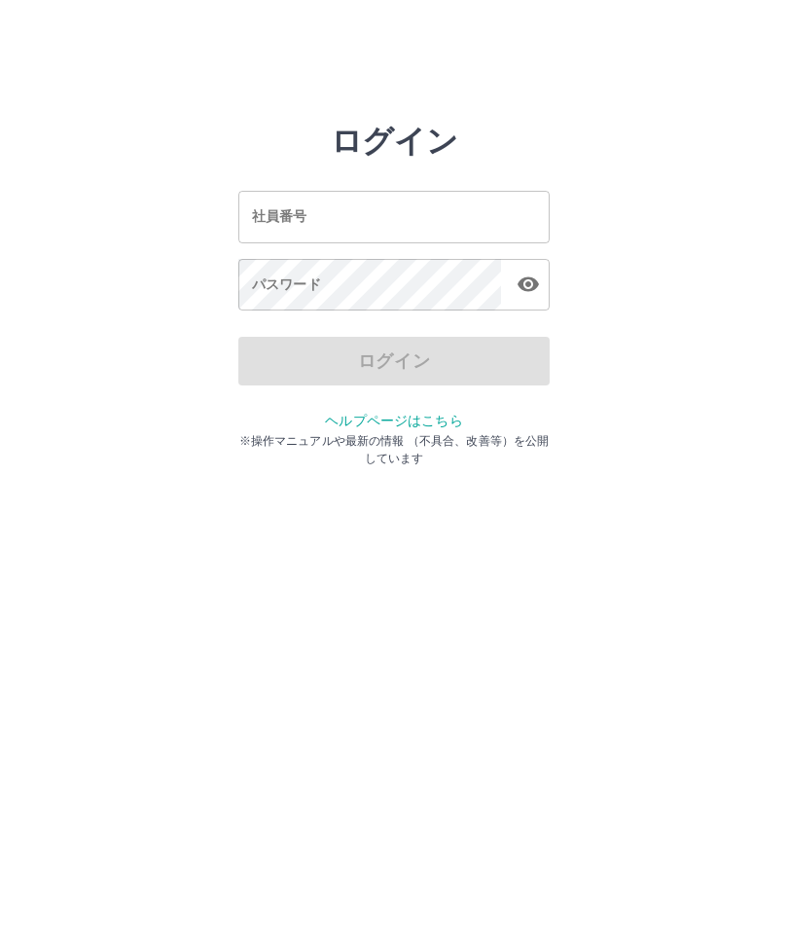
click at [326, 214] on input "社員番号" at bounding box center [393, 217] width 311 height 52
type input "*******"
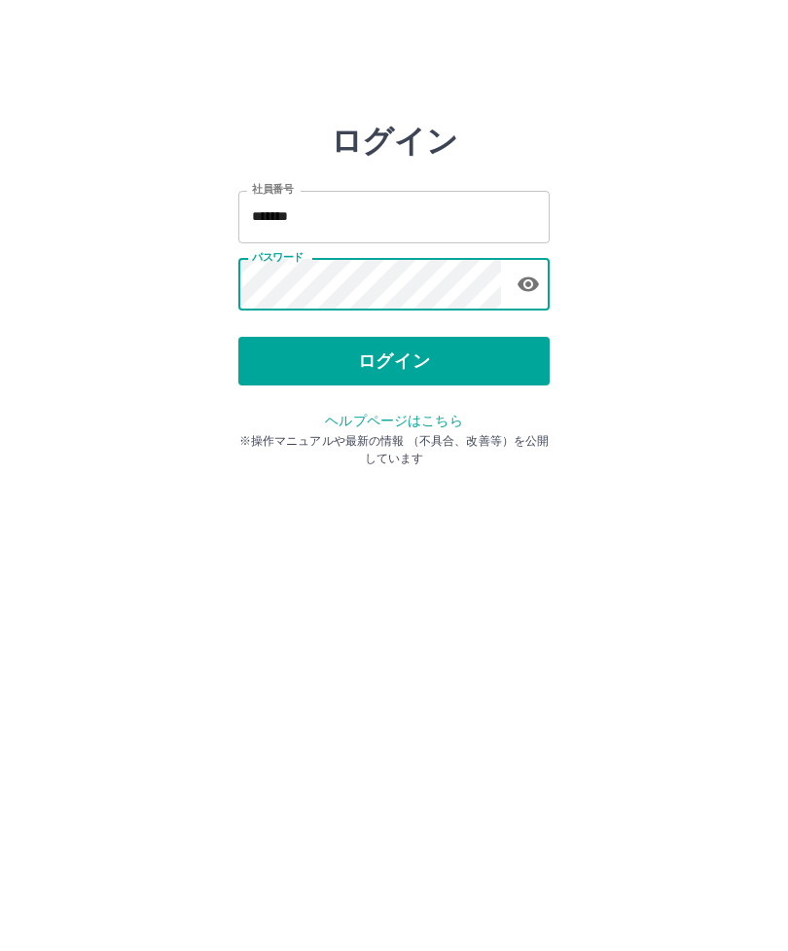
click at [395, 362] on button "ログイン" at bounding box center [393, 361] width 311 height 49
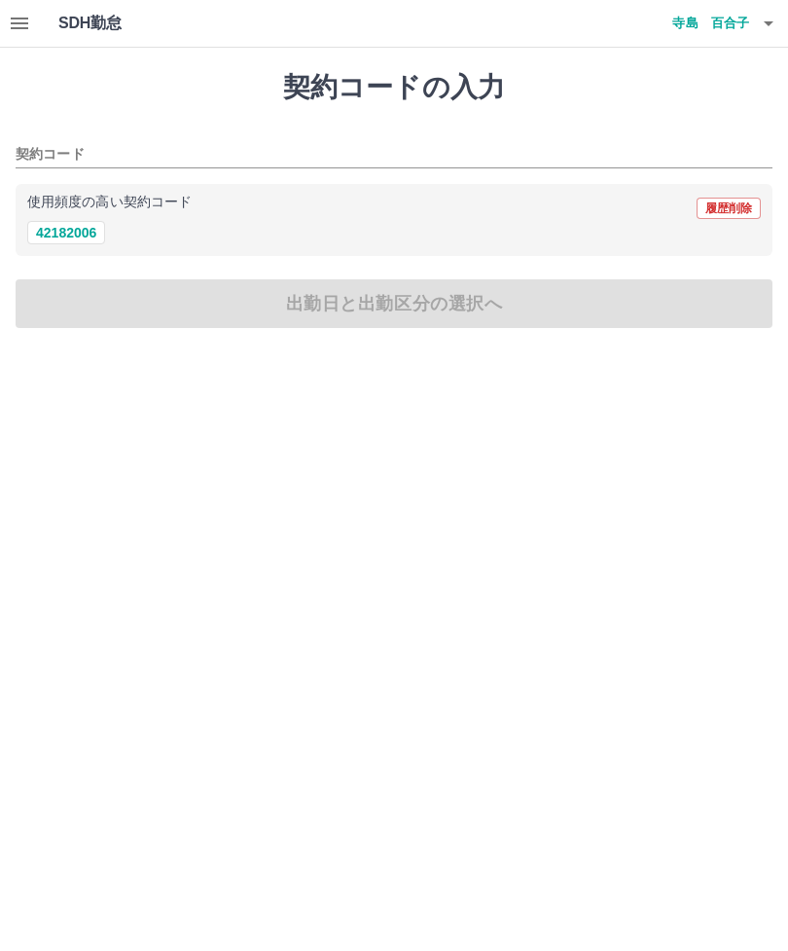
click at [12, 30] on icon "button" at bounding box center [19, 23] width 23 height 23
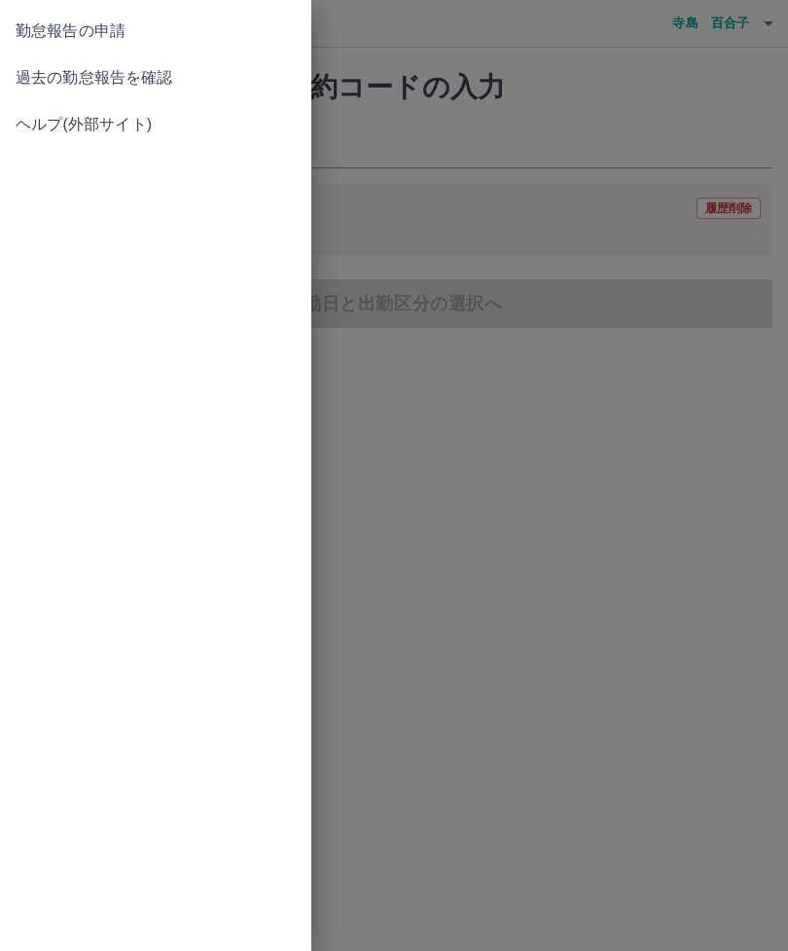
click at [104, 29] on span "勤怠報告の申請" at bounding box center [156, 30] width 280 height 23
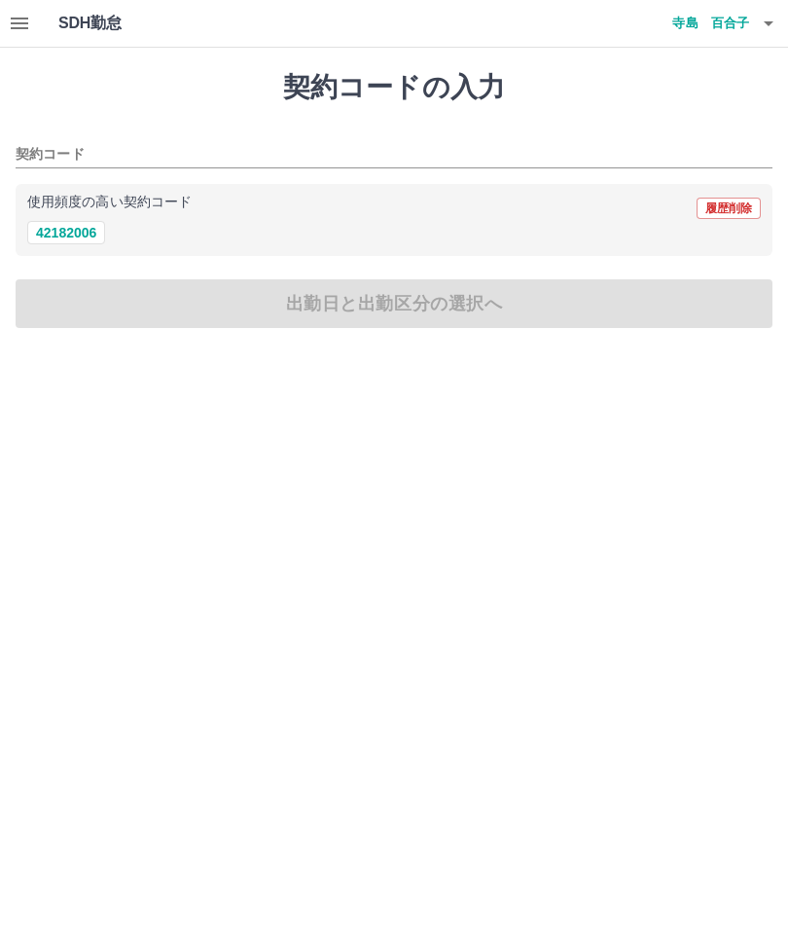
click at [13, 17] on icon "button" at bounding box center [19, 23] width 23 height 23
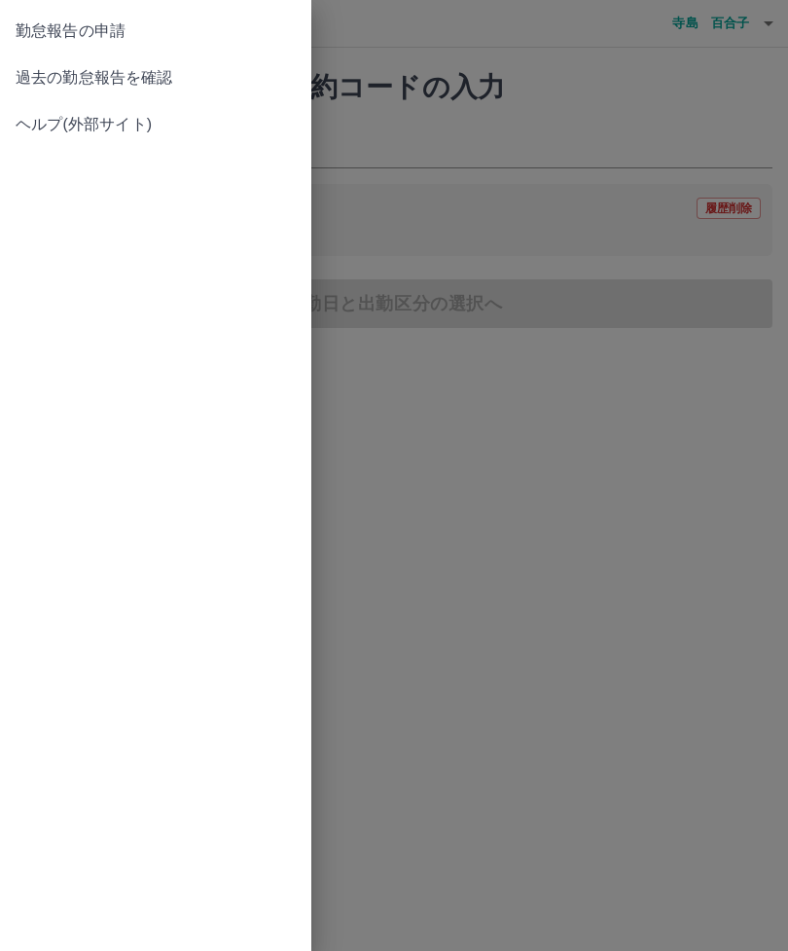
click at [134, 83] on span "過去の勤怠報告を確認" at bounding box center [156, 77] width 280 height 23
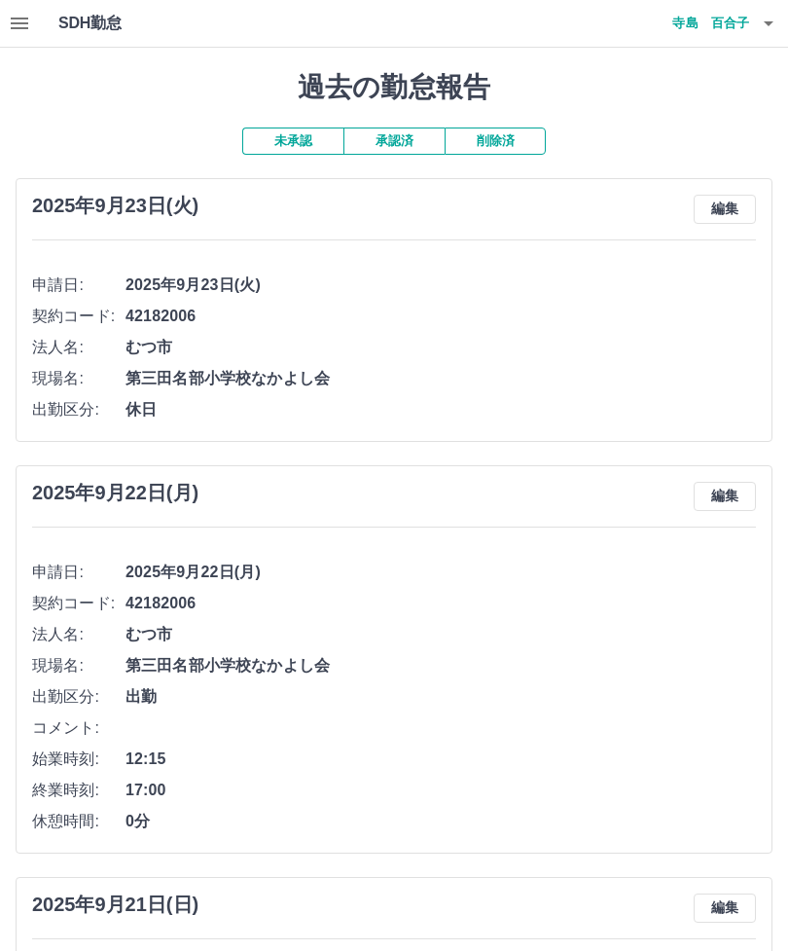
click at [410, 130] on button "承認済" at bounding box center [394, 140] width 101 height 27
click at [763, 21] on icon "button" at bounding box center [768, 23] width 23 height 23
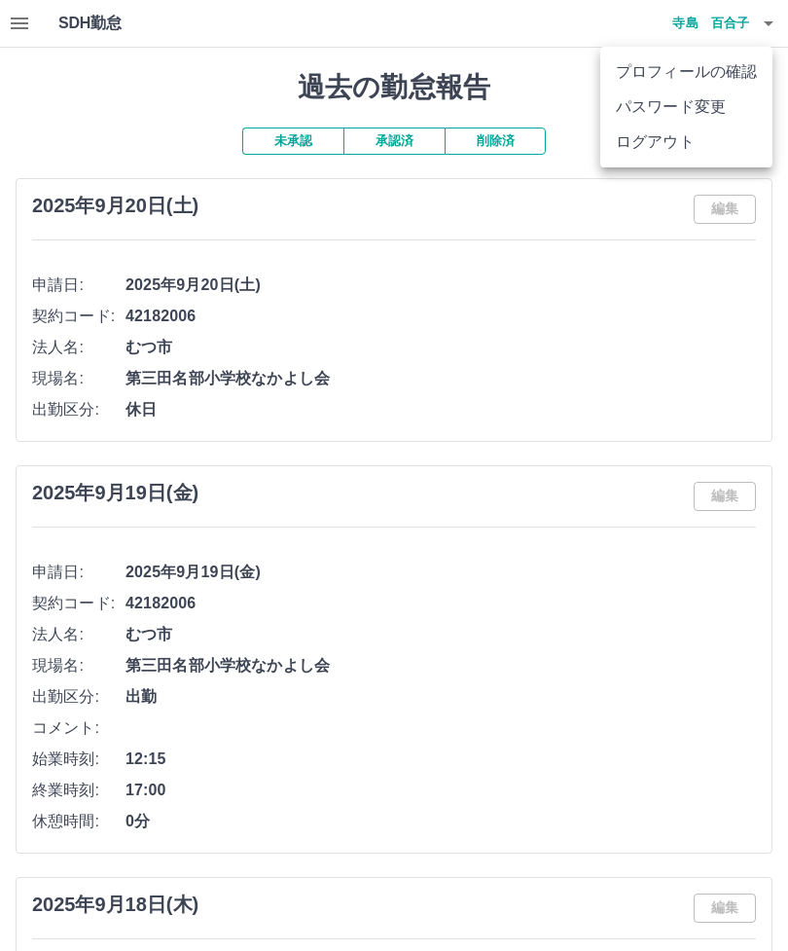
click at [644, 153] on li "ログアウト" at bounding box center [686, 142] width 172 height 35
